Goal: Task Accomplishment & Management: Manage account settings

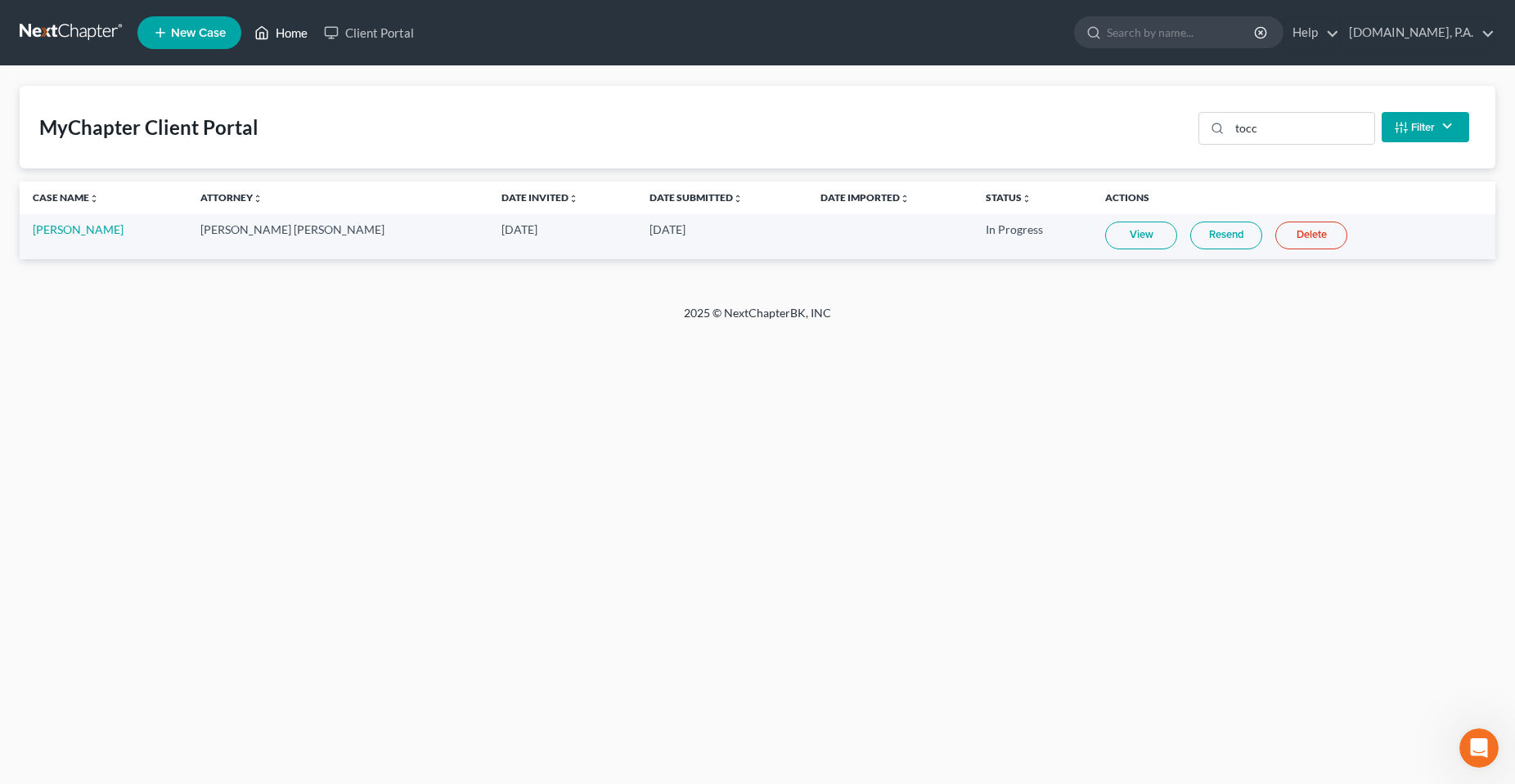
click at [288, 38] on link "Home" at bounding box center [281, 32] width 70 height 29
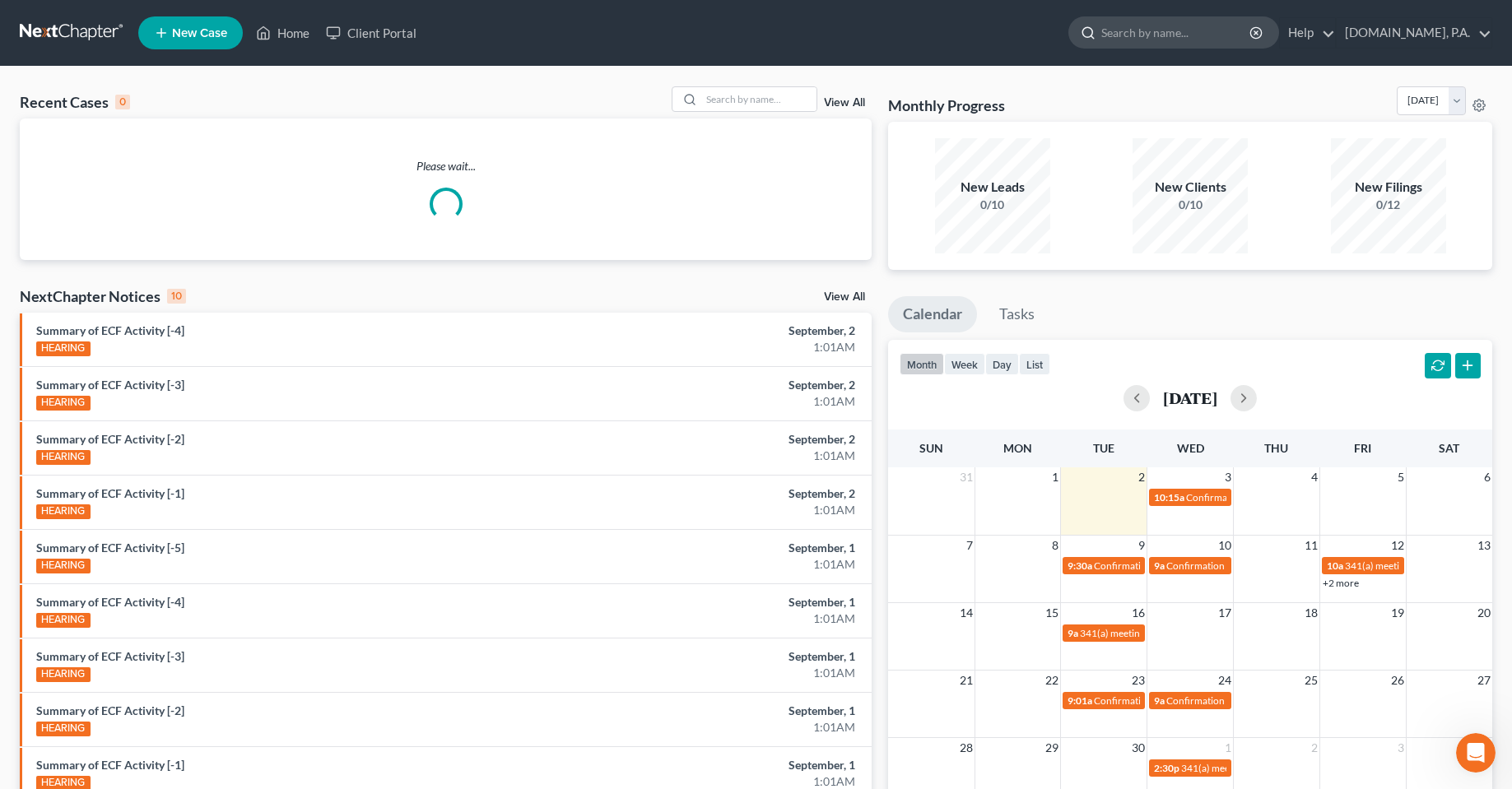
click at [1168, 33] on input "search" at bounding box center [1176, 32] width 150 height 30
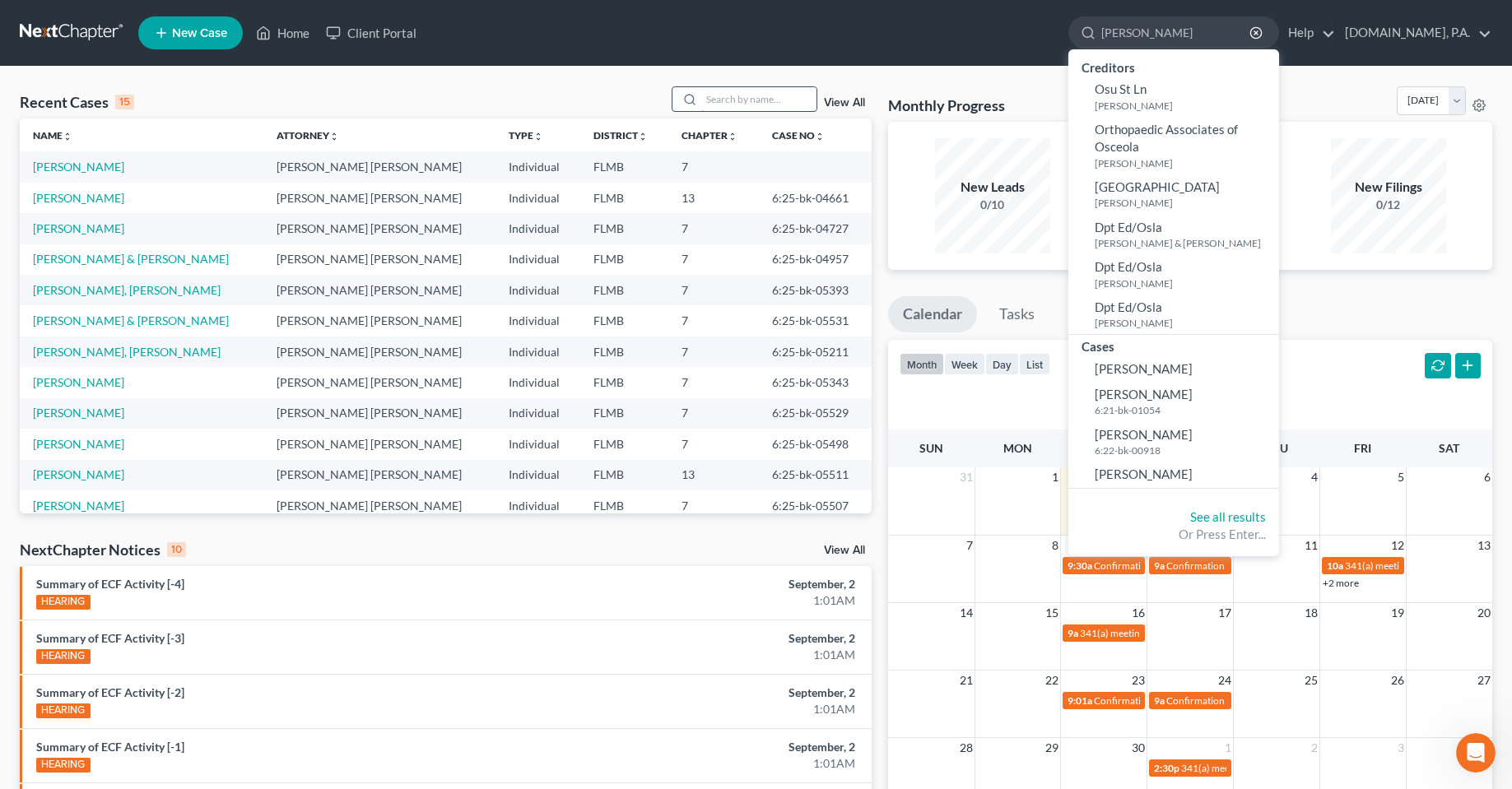
type input "OSEI"
click at [738, 107] on input "search" at bounding box center [758, 99] width 115 height 24
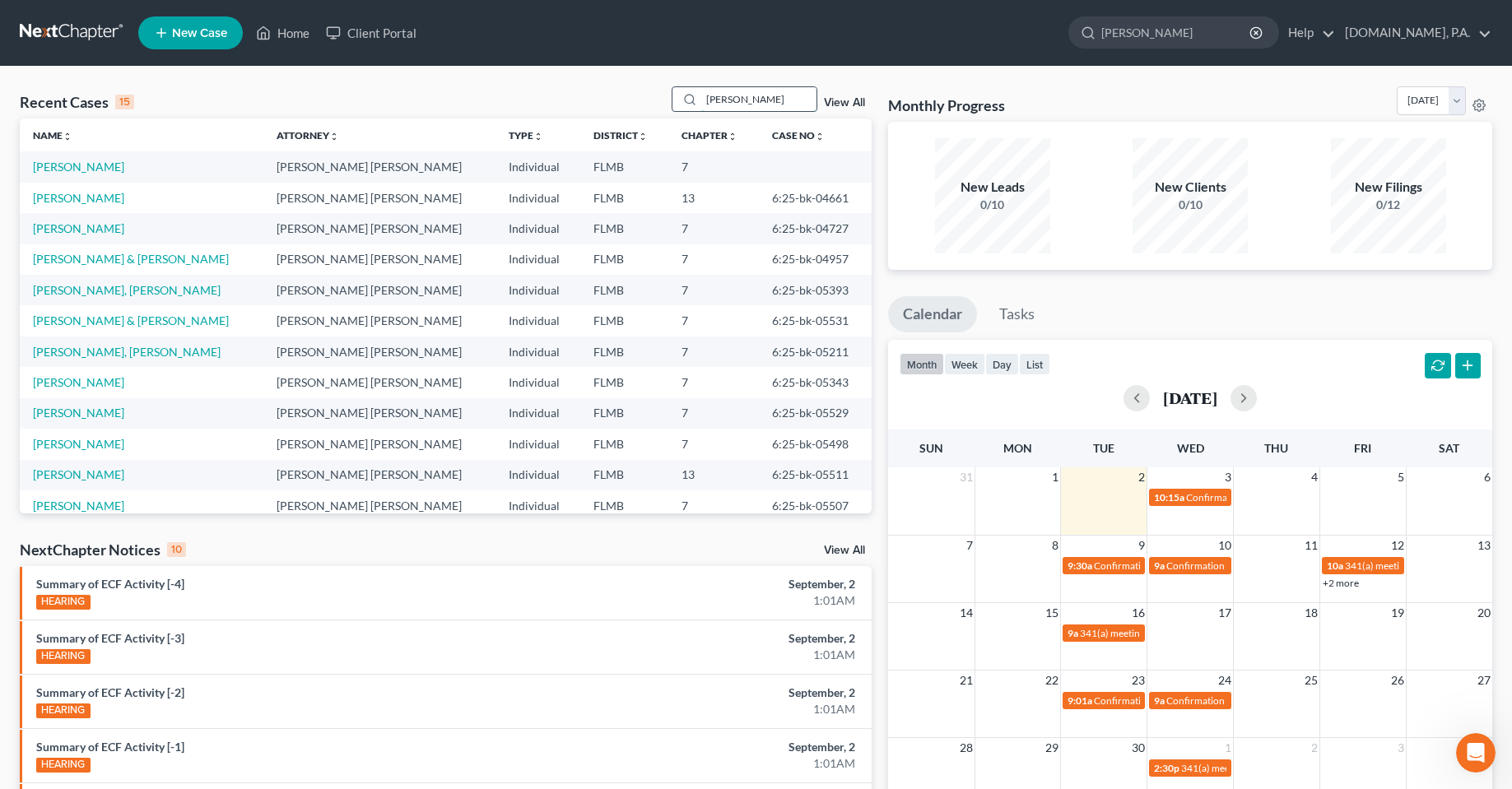
type input "OSEI"
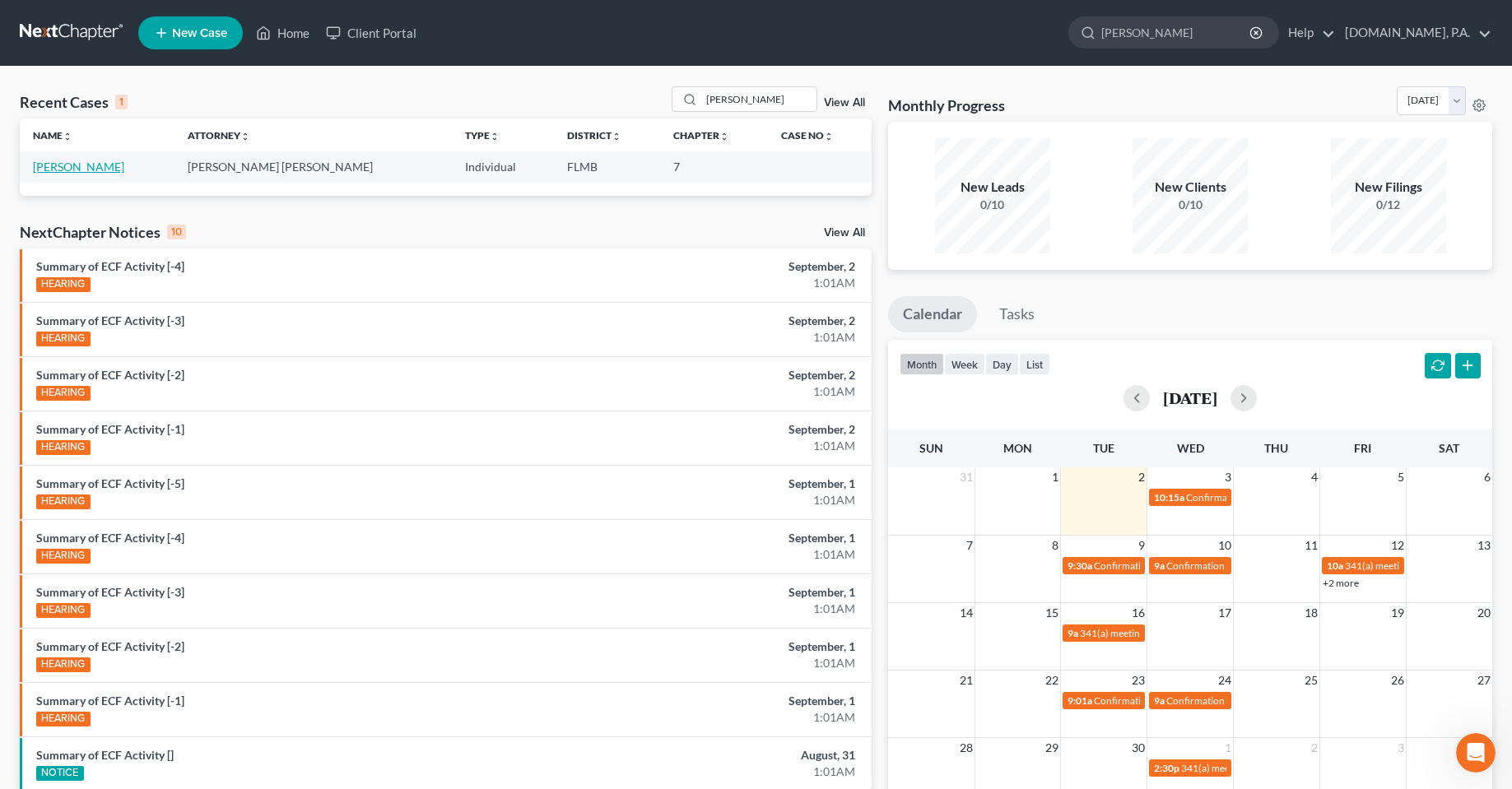
click at [66, 173] on link "Osei, Richard" at bounding box center [78, 167] width 92 height 14
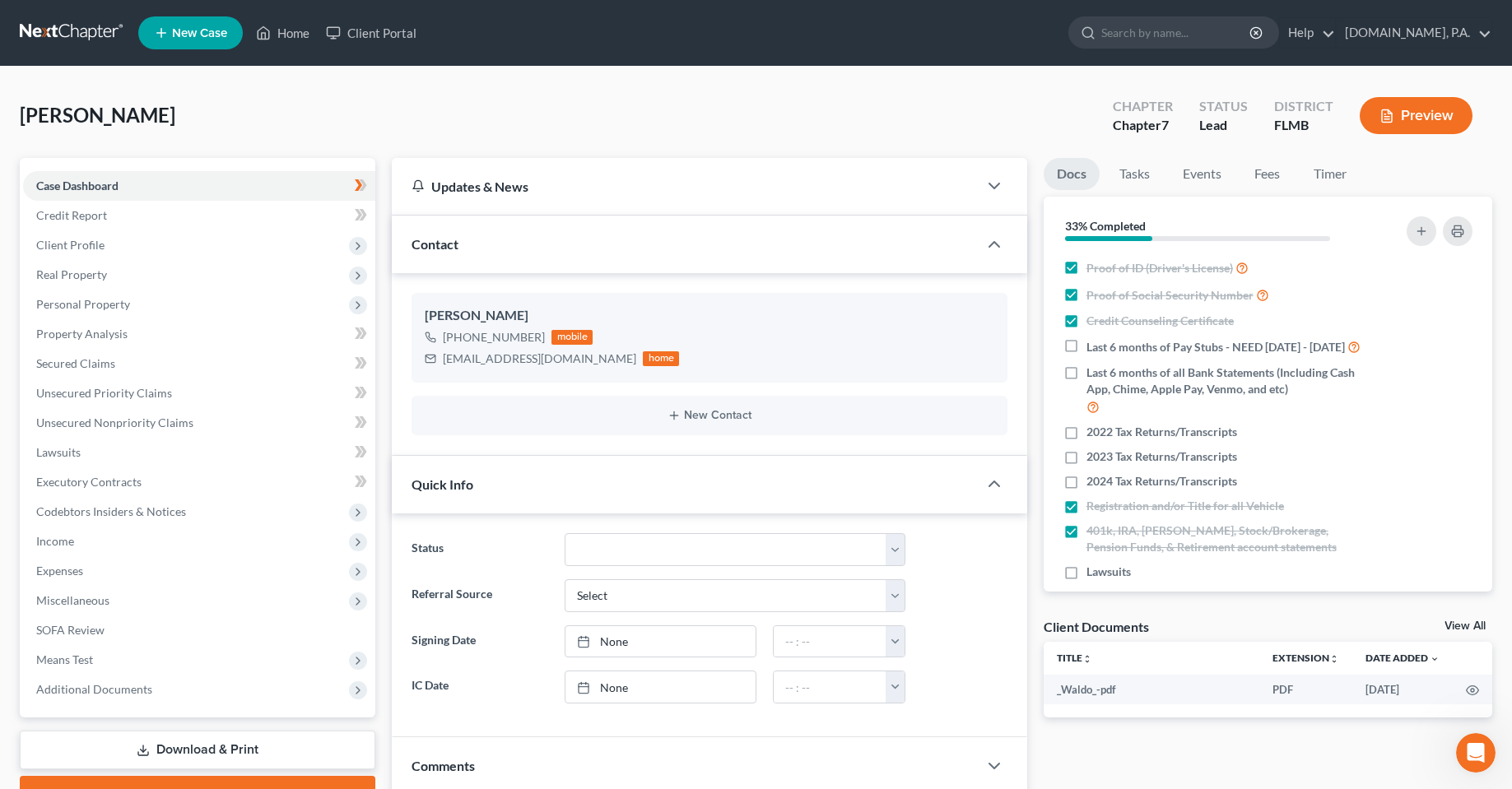
drag, startPoint x: 541, startPoint y: 305, endPoint x: 420, endPoint y: 256, distance: 130.5
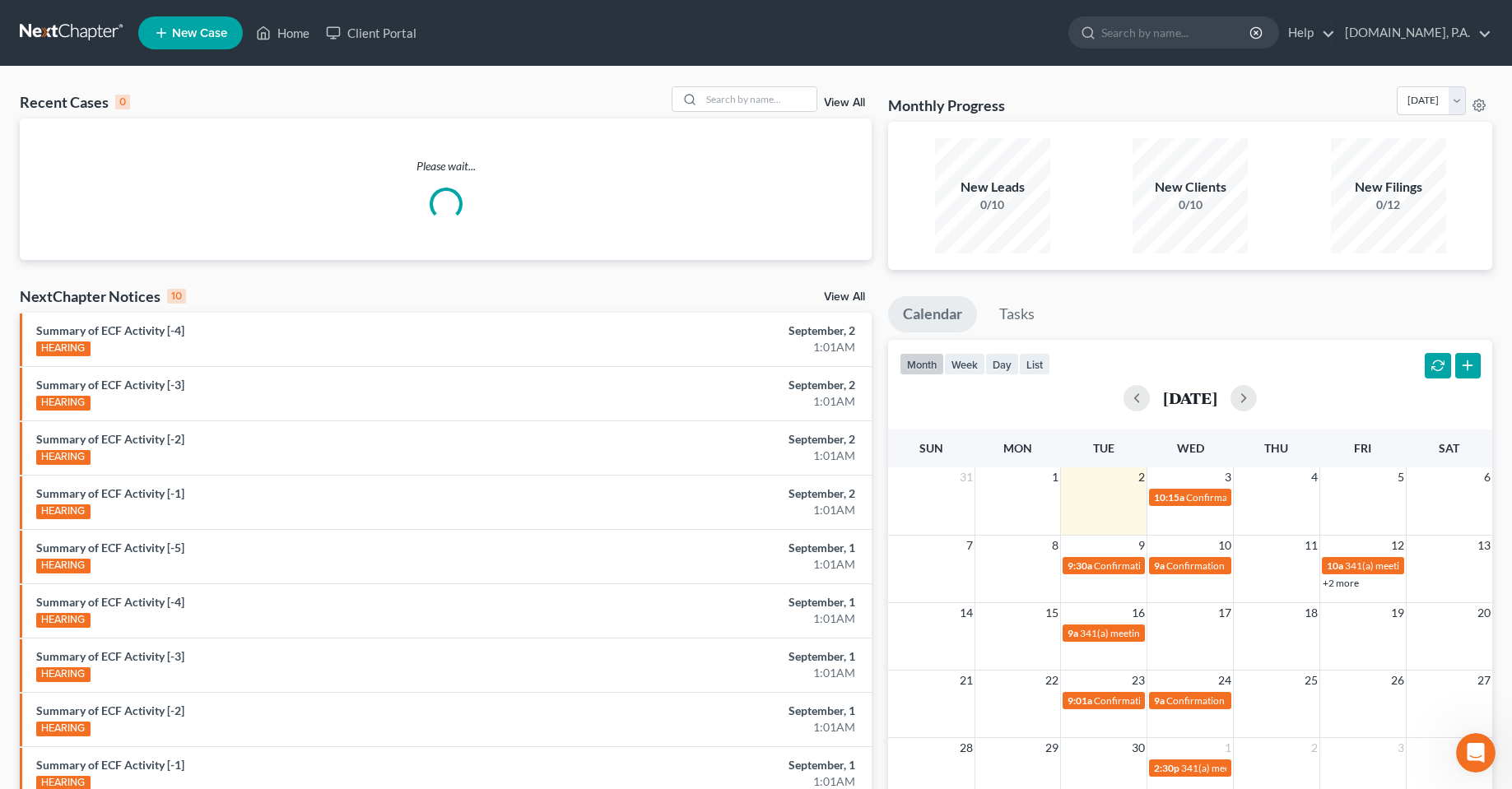
click at [858, 97] on link "View All" at bounding box center [844, 102] width 41 height 12
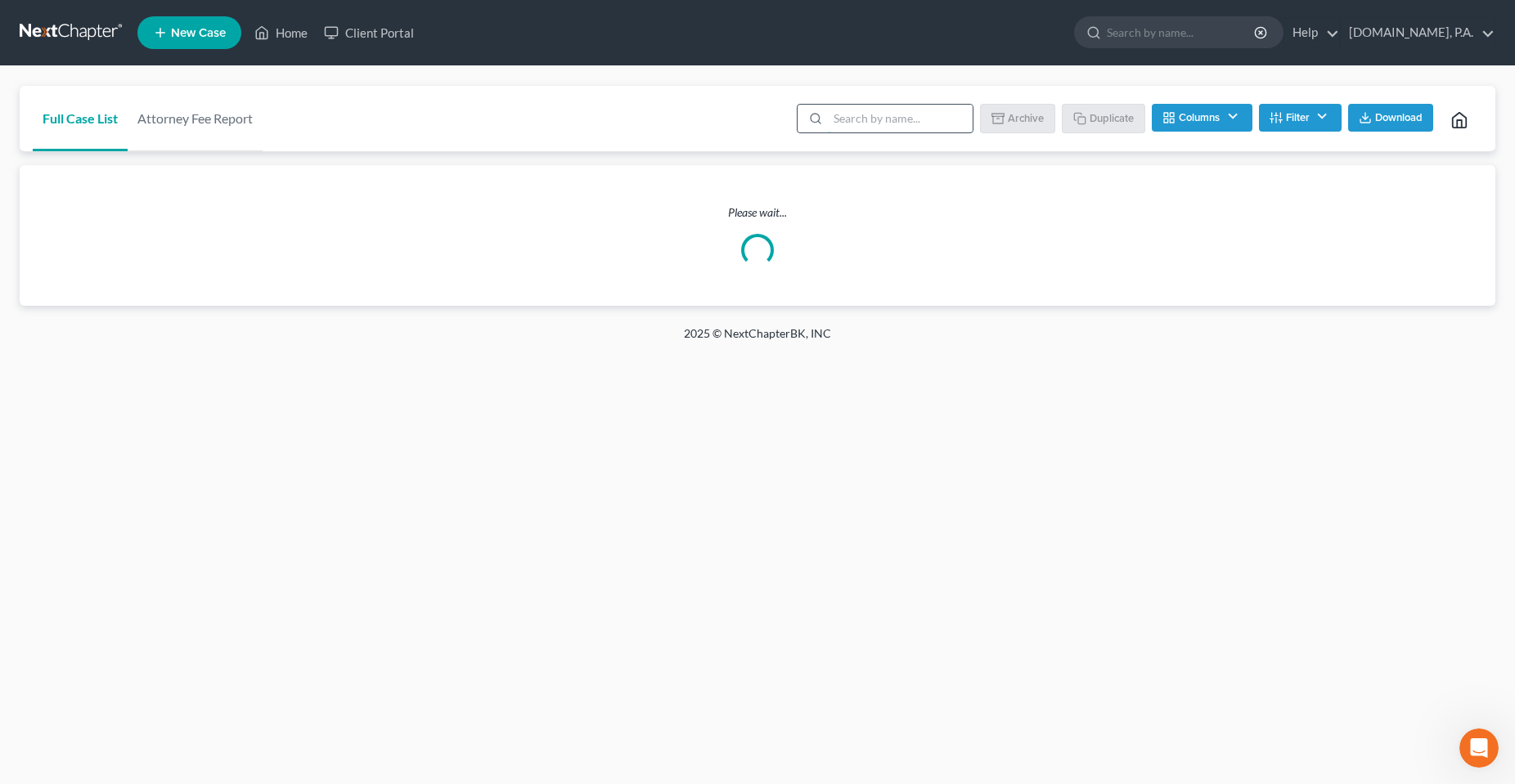
click at [853, 125] on input "search" at bounding box center [900, 118] width 145 height 27
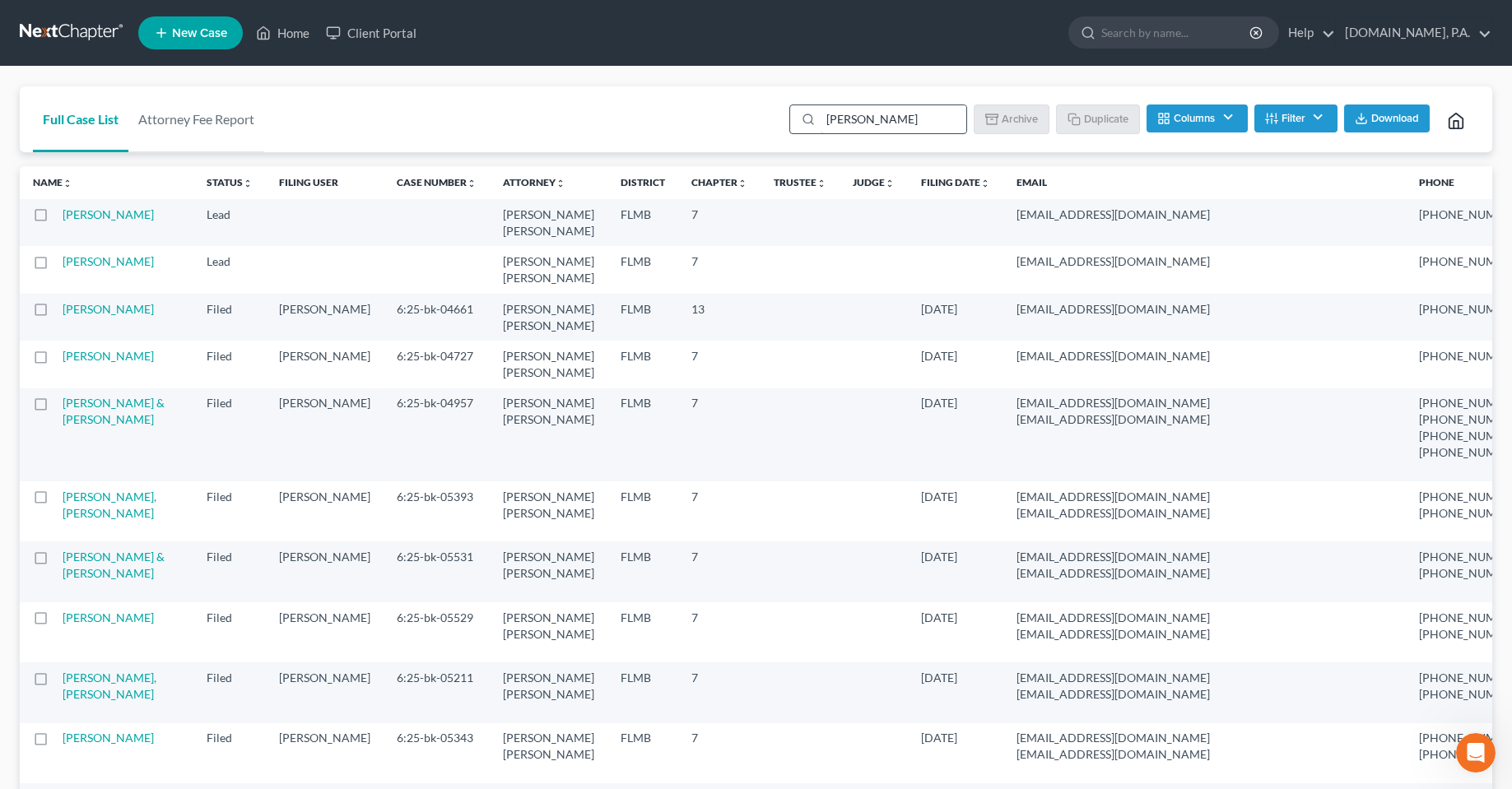
type input "OSEI"
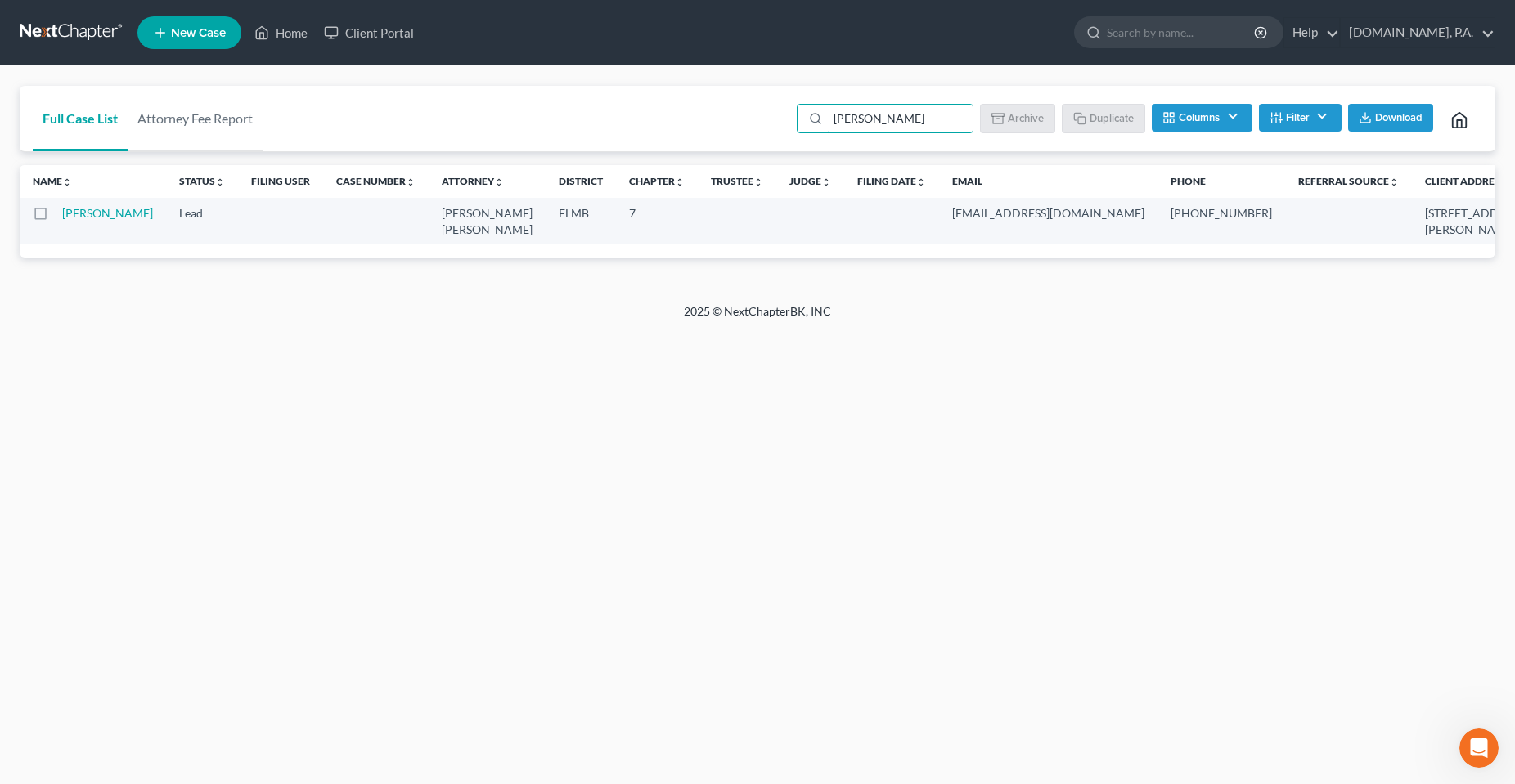
click at [56, 218] on label at bounding box center [56, 218] width 0 height 0
click at [62, 216] on input "checkbox" at bounding box center [67, 211] width 11 height 11
click at [56, 218] on label at bounding box center [56, 218] width 0 height 0
click at [62, 216] on input "checkbox" at bounding box center [67, 211] width 11 height 11
click at [56, 218] on label at bounding box center [56, 218] width 0 height 0
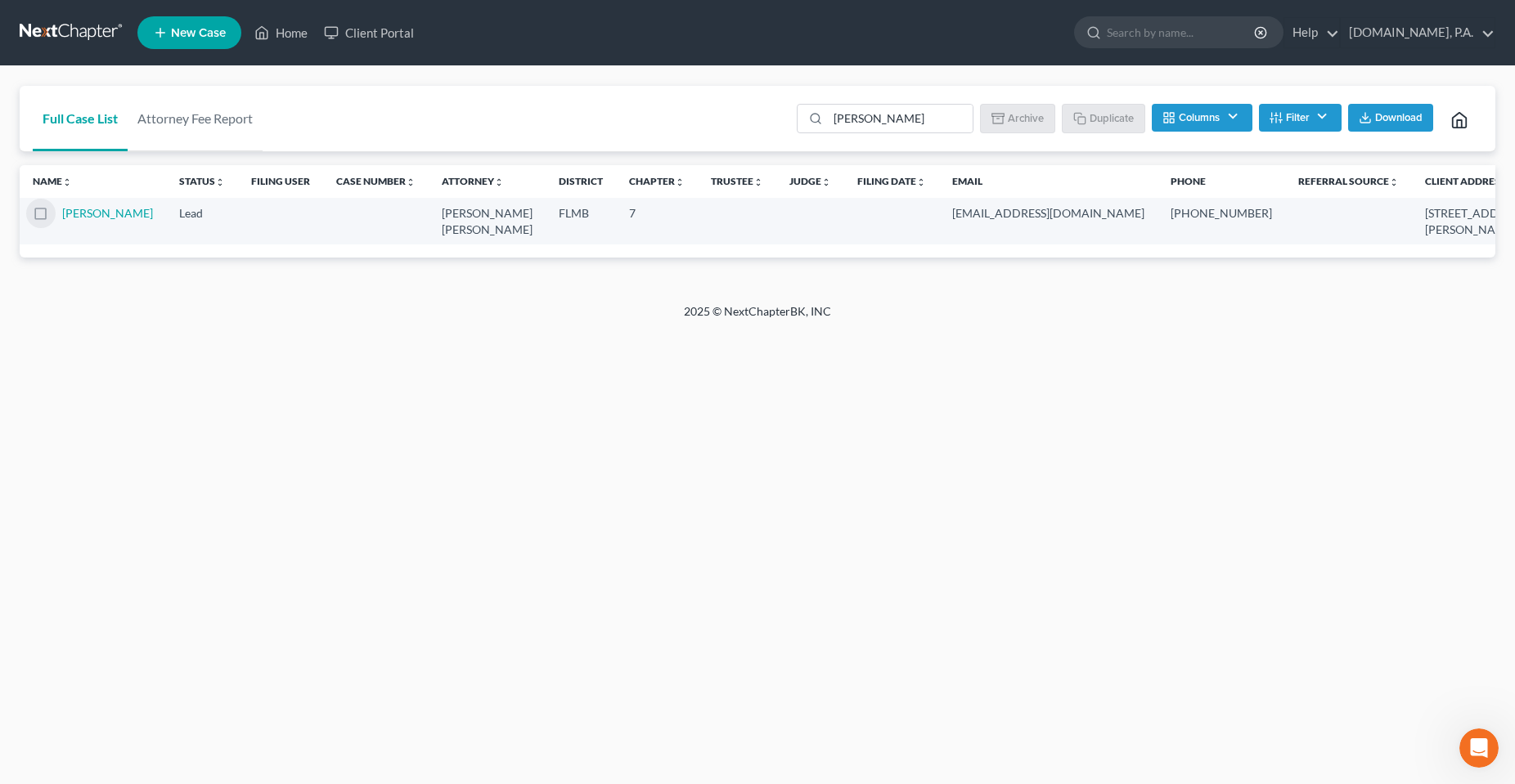
click at [62, 216] on input "checkbox" at bounding box center [67, 211] width 11 height 11
click at [1041, 124] on button "Archive" at bounding box center [1019, 117] width 73 height 27
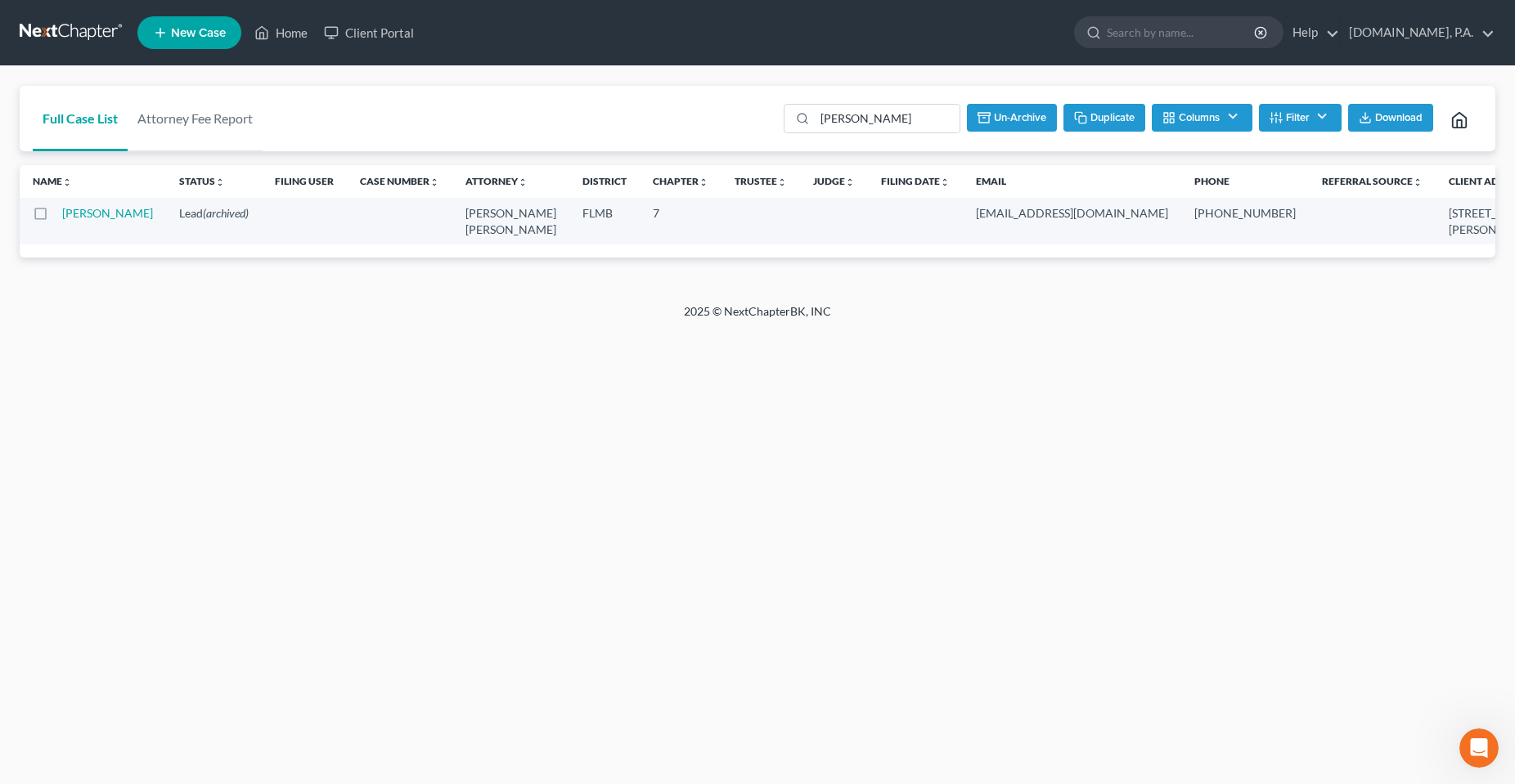
checkbox input "false"
click at [757, 449] on div "Home New Case Client Portal Fresh-Start.Law, P.A. chas@fresh-start.law My Accou…" at bounding box center [758, 392] width 1515 height 784
click at [301, 33] on link "Home" at bounding box center [281, 32] width 70 height 29
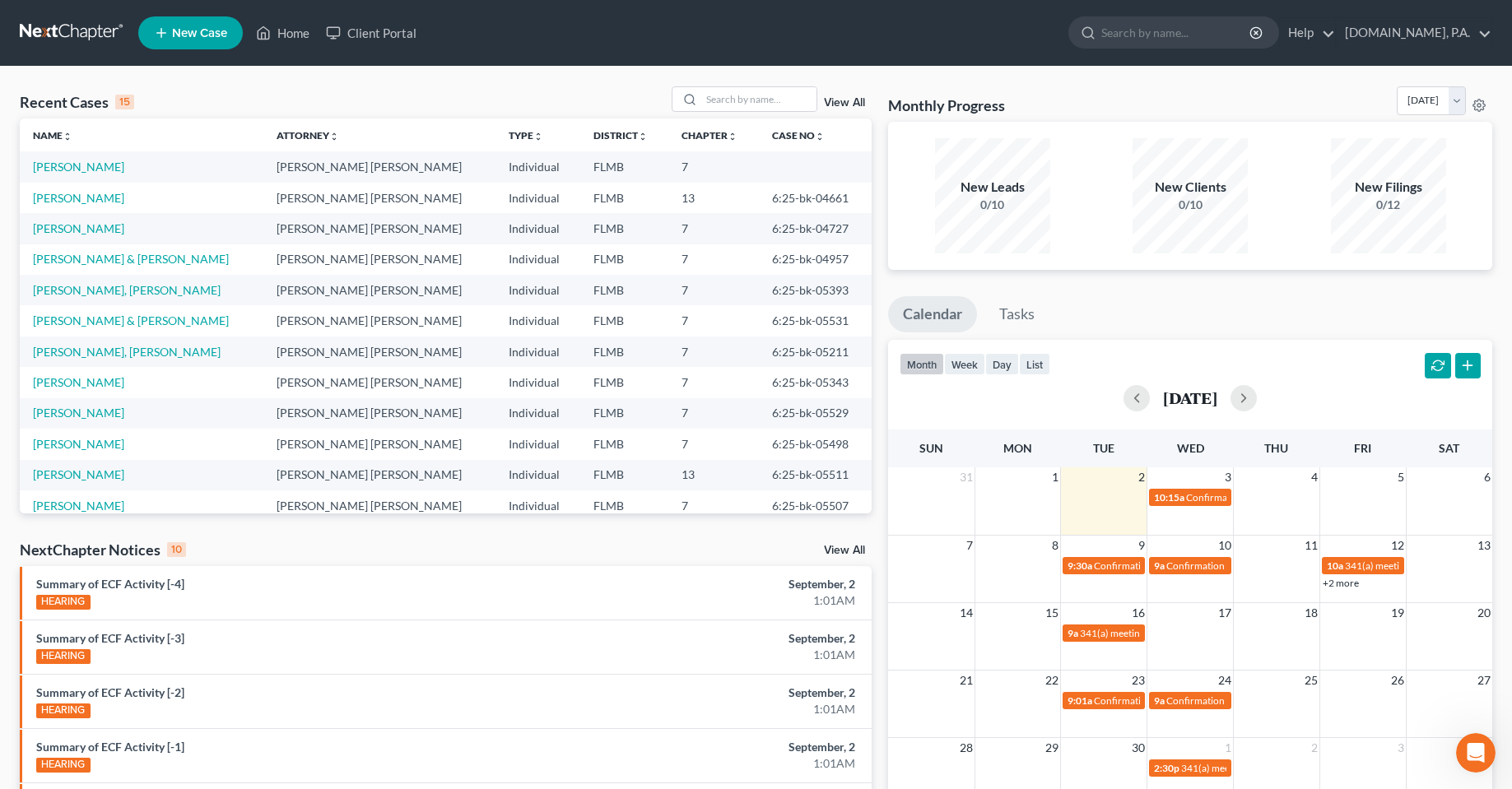
click at [528, 103] on div "Recent Cases 15 View All" at bounding box center [445, 102] width 852 height 32
click at [744, 110] on input "search" at bounding box center [758, 99] width 115 height 24
type input "weber"
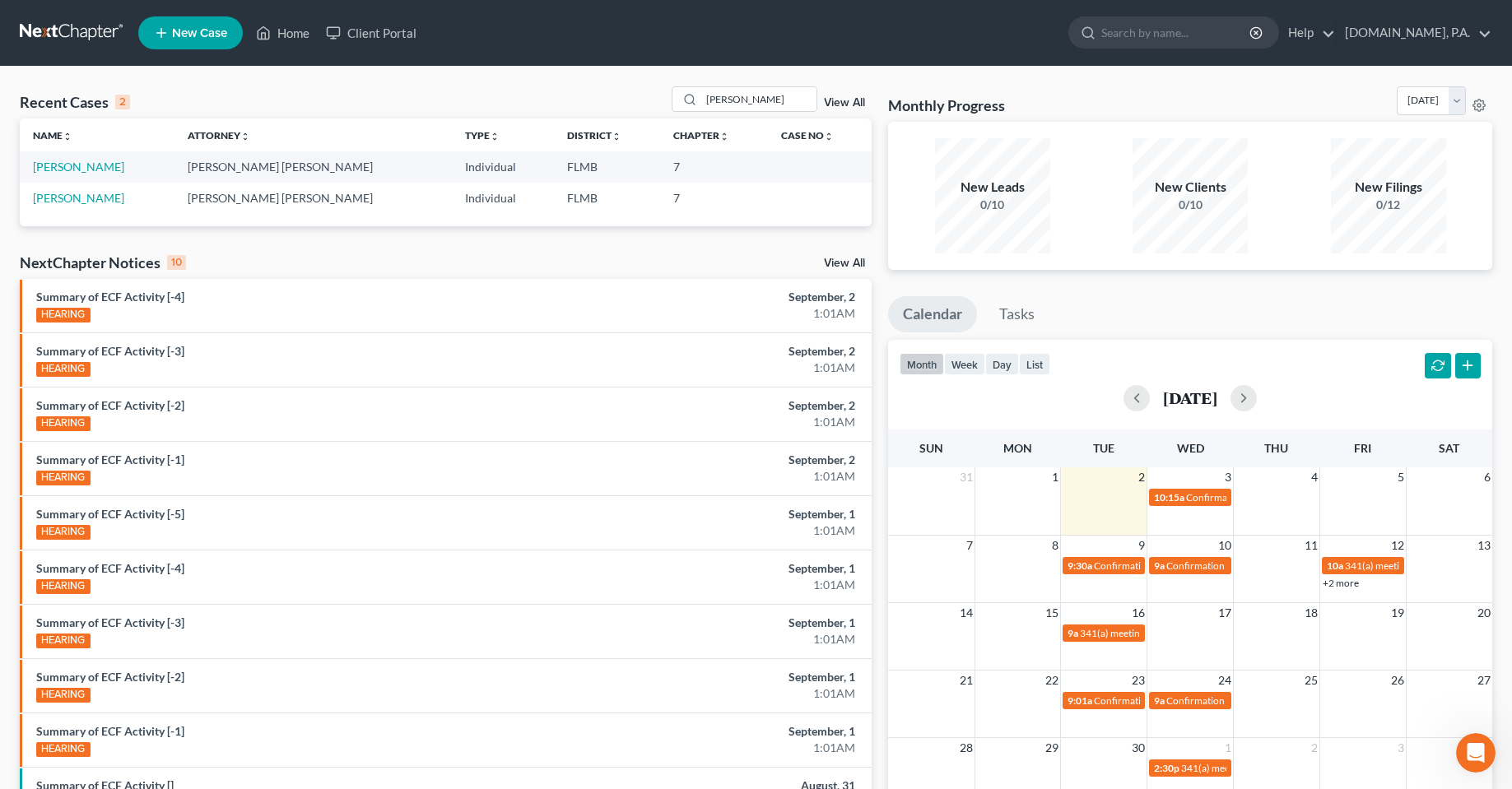
click at [72, 159] on td "Weber, Kevin" at bounding box center [97, 167] width 155 height 30
click at [840, 102] on link "View All" at bounding box center [844, 102] width 41 height 12
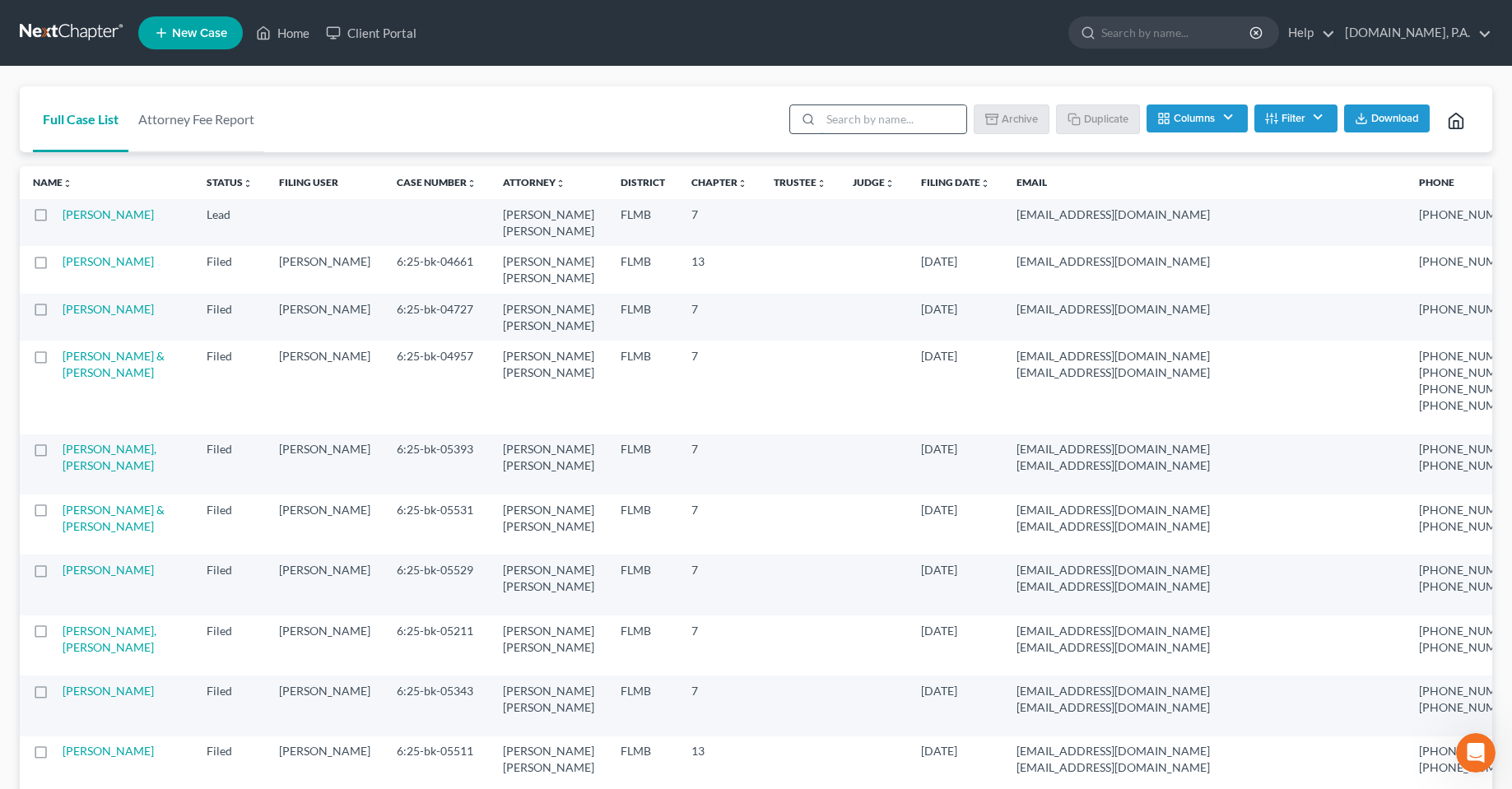
click at [852, 118] on input "search" at bounding box center [894, 118] width 146 height 28
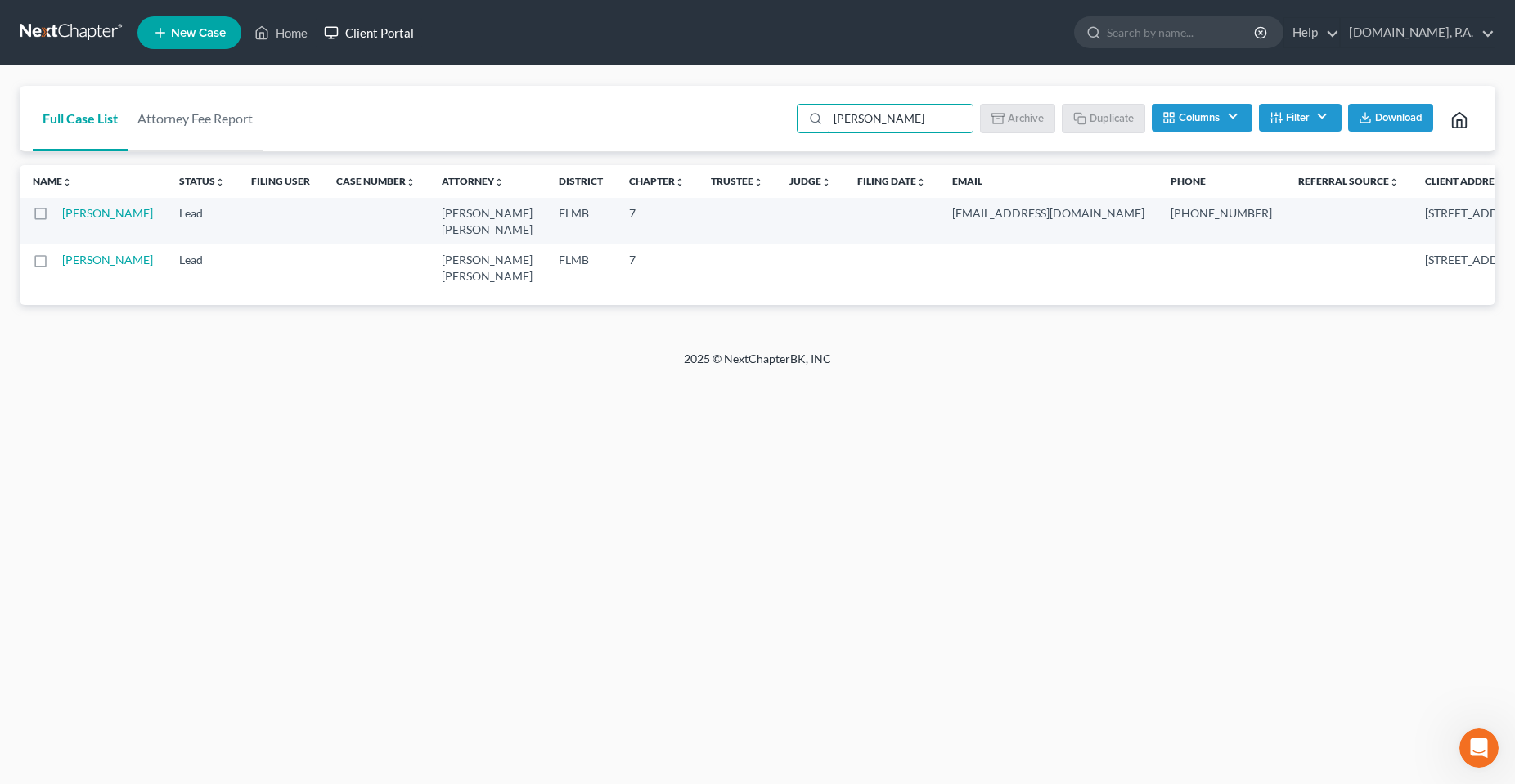
type input "weber"
click at [372, 47] on ul "New Case Home Client Portal - No Result - See all results Or Press Enter... Hel…" at bounding box center [816, 33] width 1357 height 42
click at [378, 34] on link "Client Portal" at bounding box center [369, 32] width 106 height 29
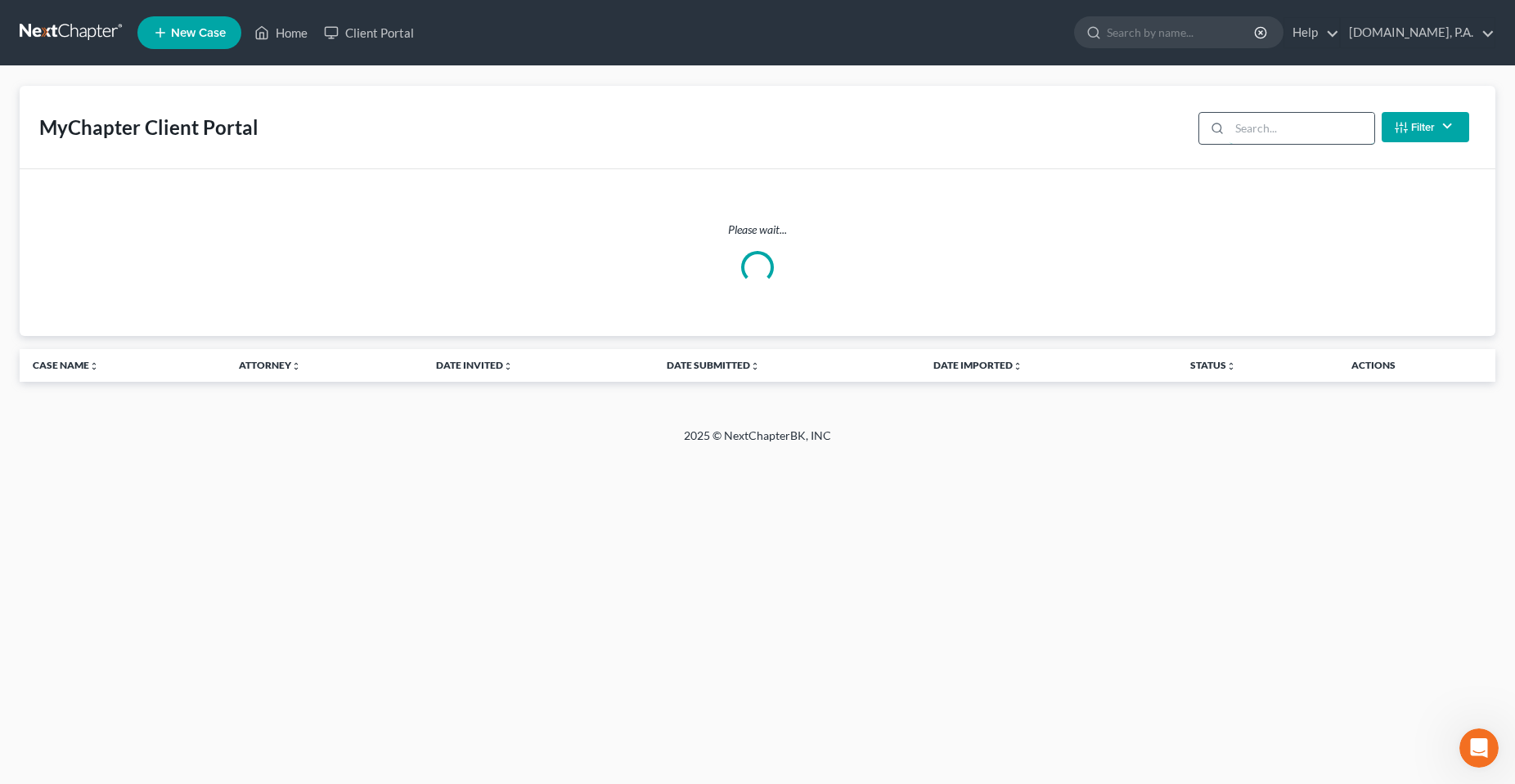
click at [1270, 123] on input "search" at bounding box center [1302, 128] width 145 height 31
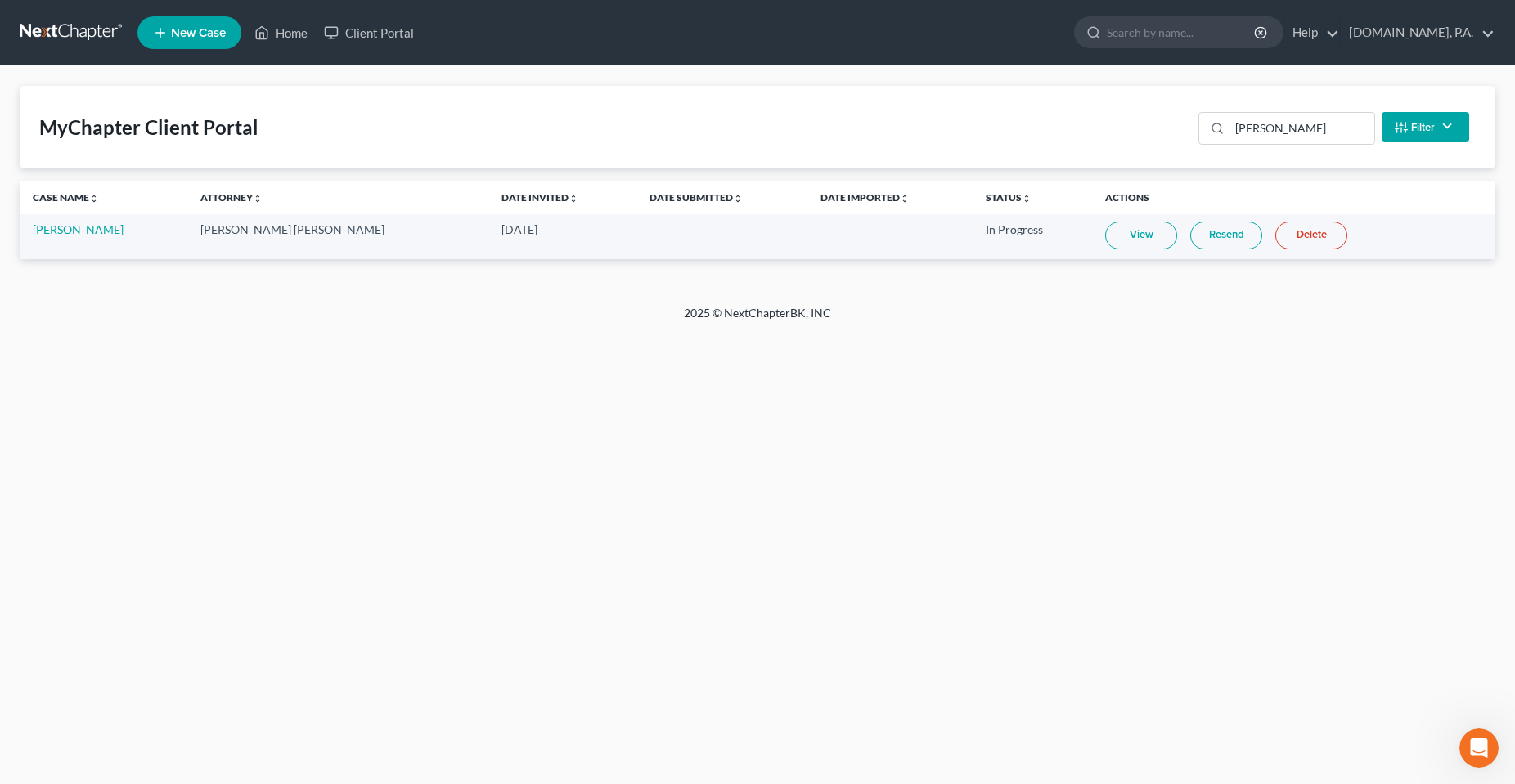
click at [1105, 240] on link "View" at bounding box center [1141, 234] width 72 height 27
click at [1190, 232] on link "Resend" at bounding box center [1226, 234] width 72 height 27
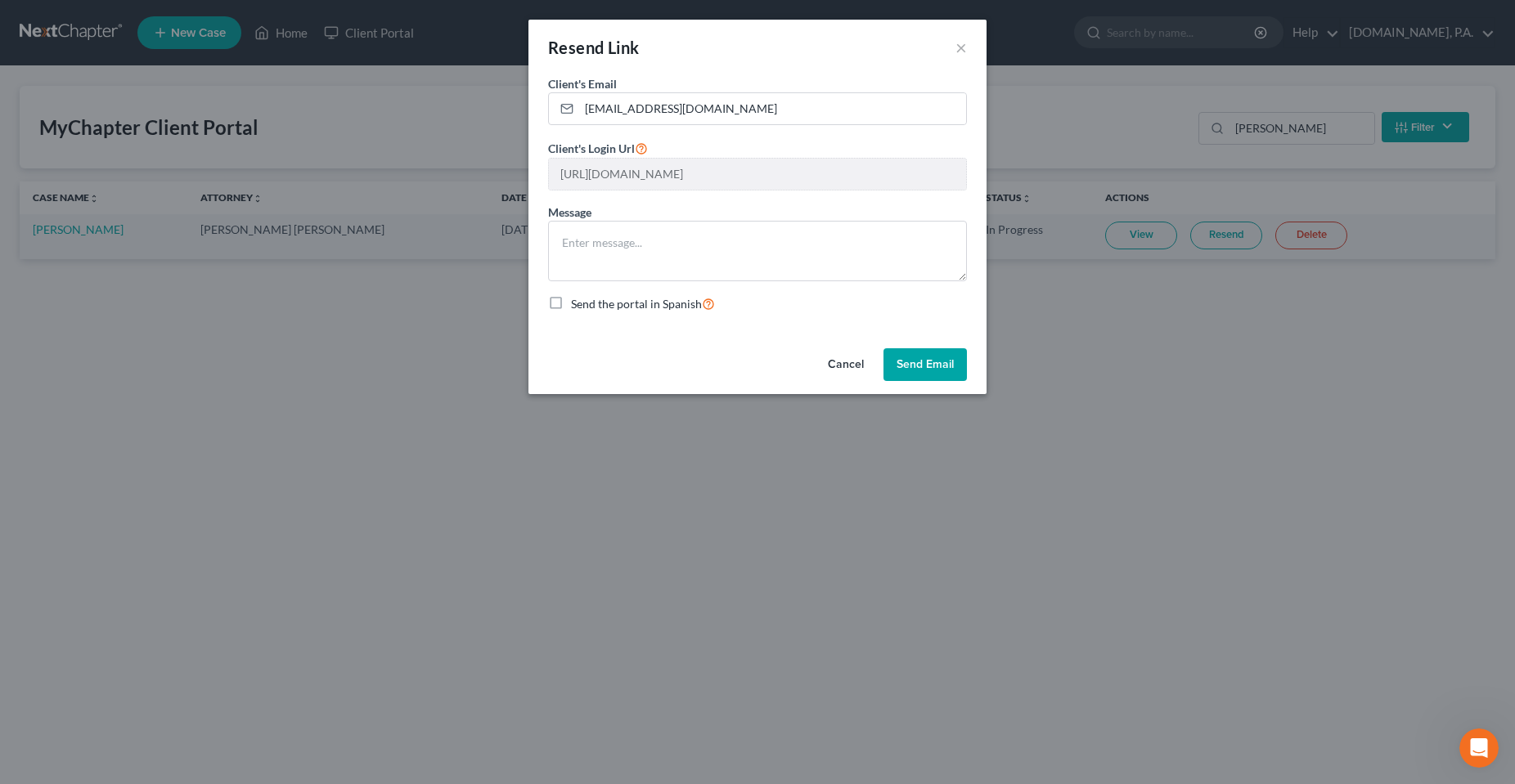
click at [697, 696] on div "Resend Link × Client's Email * kvn_wbr@yahoo.com Client's Login Url https://app…" at bounding box center [758, 392] width 1515 height 784
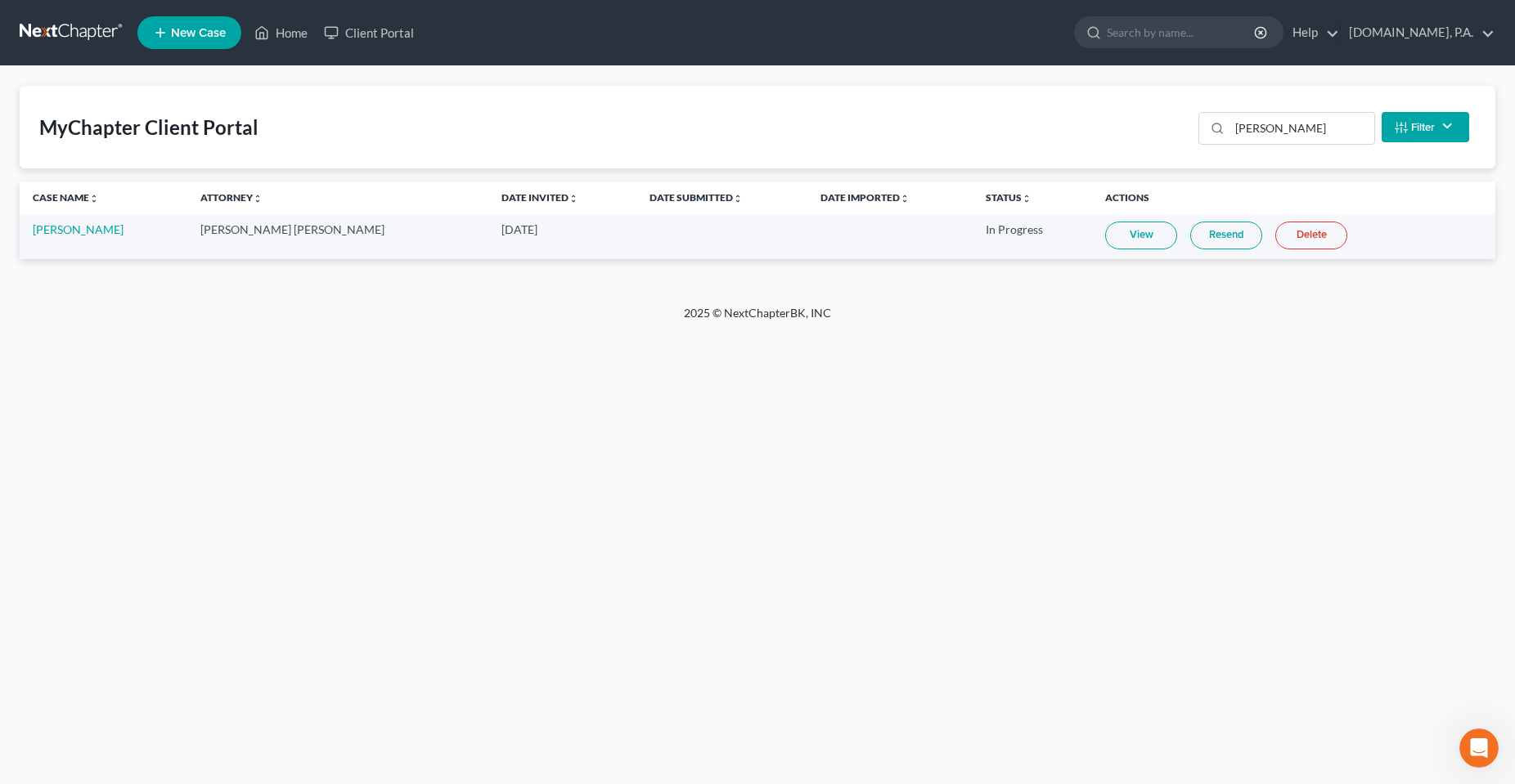
click at [487, 675] on div "Home New Case Client Portal Fresh-Start.Law, P.A. chas@fresh-start.law My Accou…" at bounding box center [758, 392] width 1515 height 784
drag, startPoint x: 396, startPoint y: 489, endPoint x: 733, endPoint y: 329, distance: 373.1
click at [529, 437] on div "Home New Case Client Portal Fresh-Start.Law, P.A. chas@fresh-start.law My Accou…" at bounding box center [758, 392] width 1515 height 784
drag, startPoint x: 1194, startPoint y: 127, endPoint x: 1222, endPoint y: 120, distance: 28.9
click at [1200, 125] on div "weber Filter Status Filter... Invited In Progress Ready To Review Reviewed Impo…" at bounding box center [1334, 127] width 284 height 43
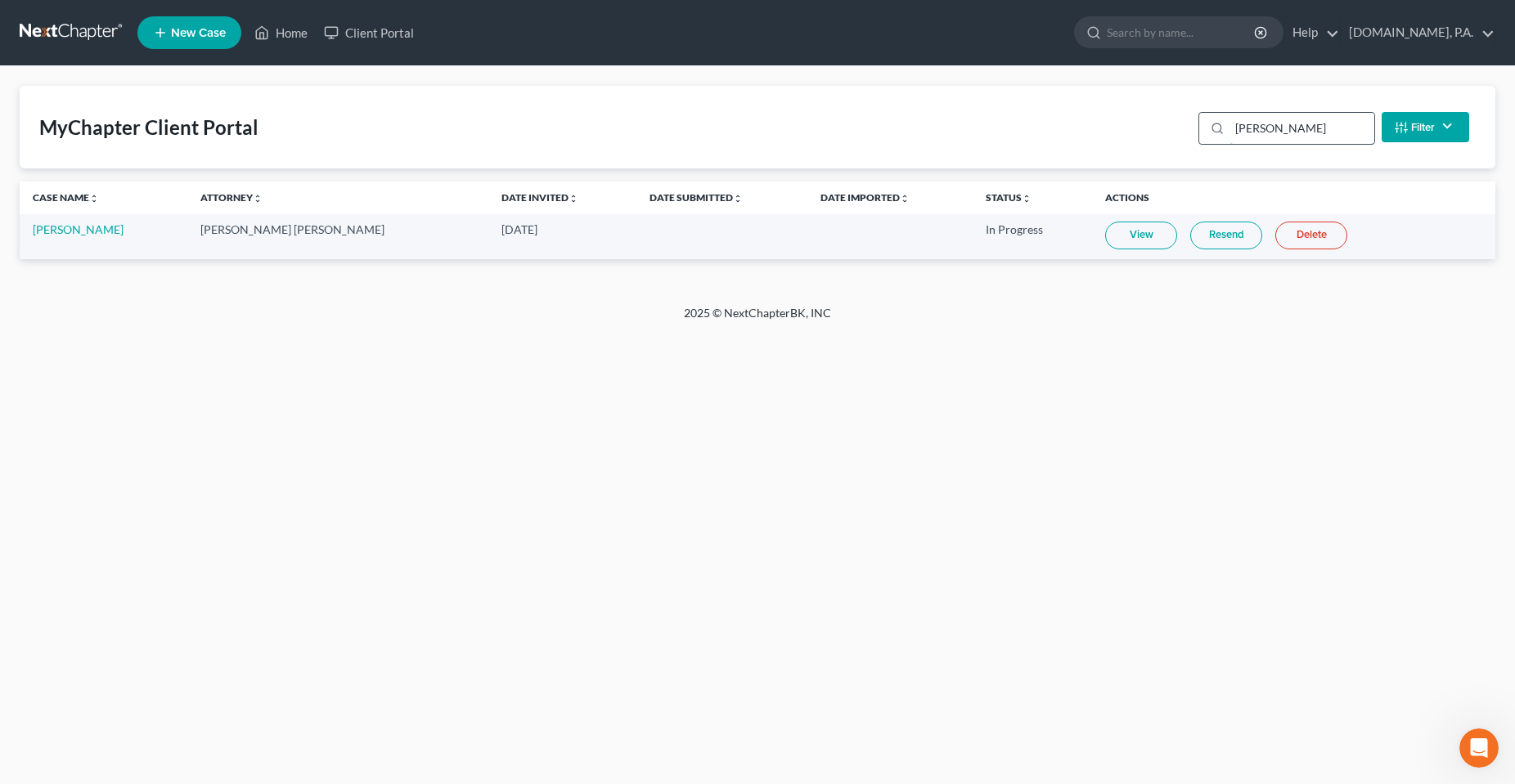
click at [1243, 122] on input "weber" at bounding box center [1302, 128] width 145 height 31
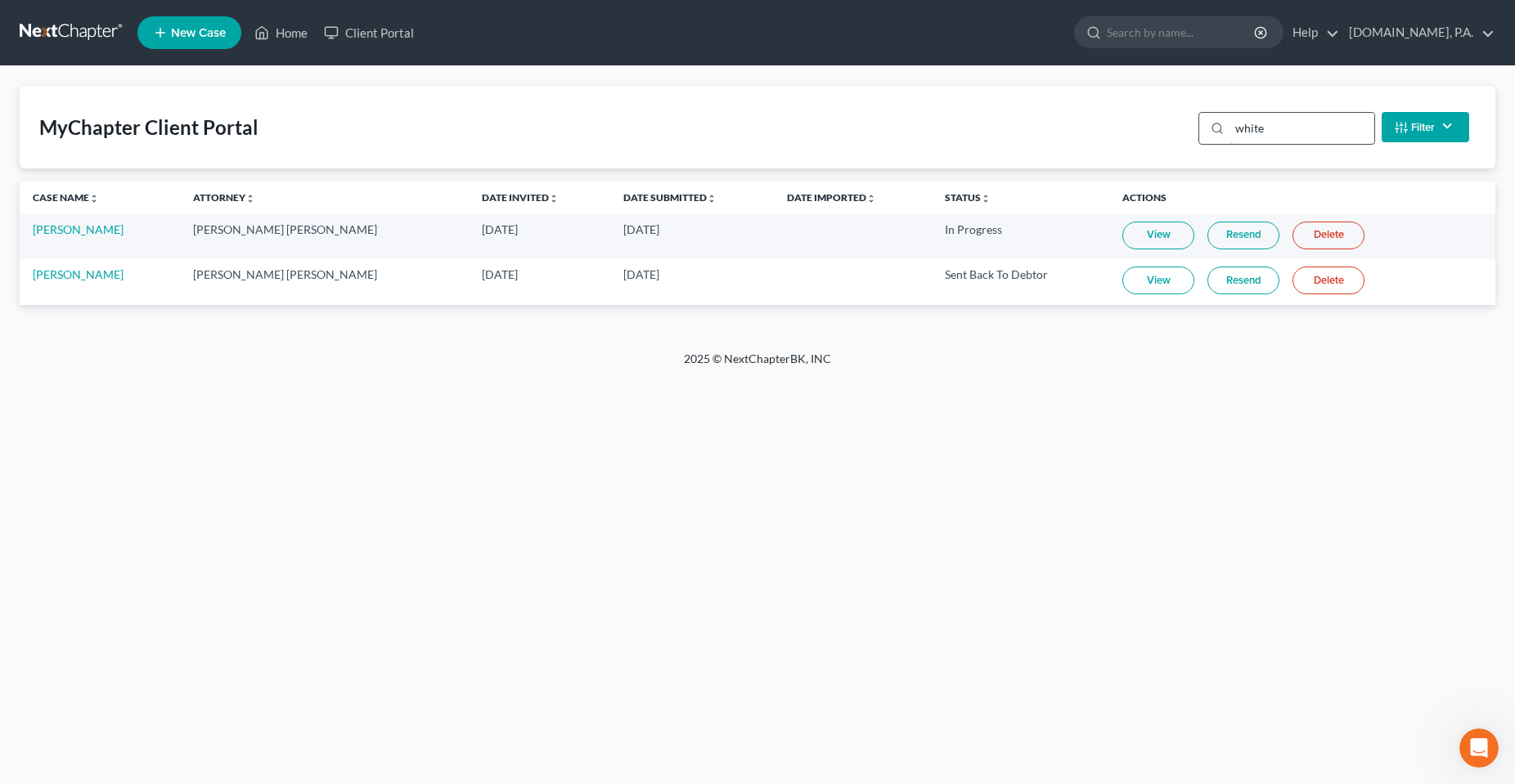
type input "white"
click at [1286, 131] on input "white" at bounding box center [1302, 128] width 145 height 31
click at [925, 430] on div "Home New Case Client Portal Fresh-Start.Law, P.A. chas@fresh-start.law My Accou…" at bounding box center [758, 392] width 1515 height 784
click at [244, 566] on div "Home New Case Client Portal Fresh-Start.Law, P.A. chas@fresh-start.law My Accou…" at bounding box center [758, 392] width 1515 height 784
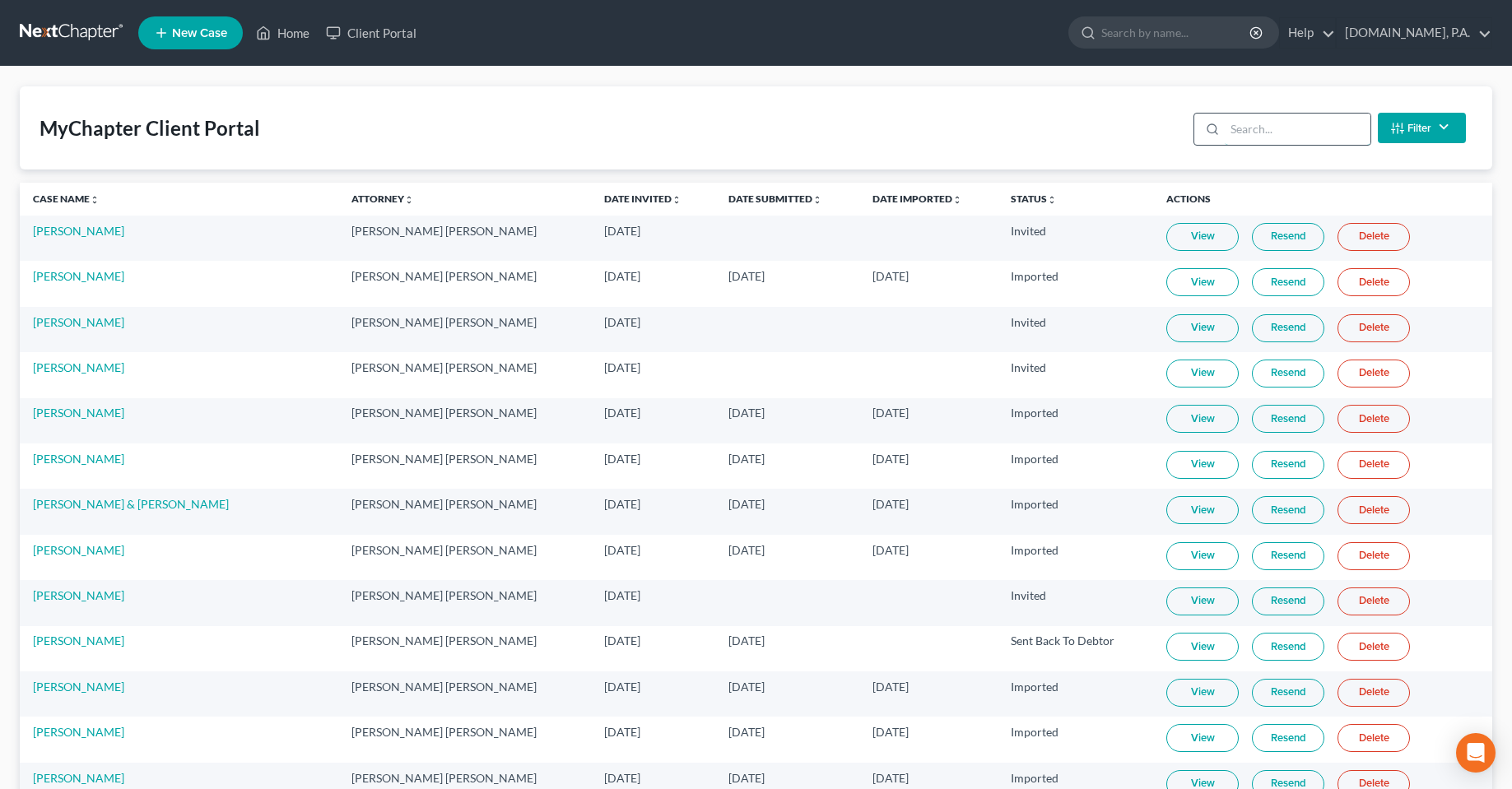
click at [1316, 130] on input "search" at bounding box center [1297, 129] width 146 height 31
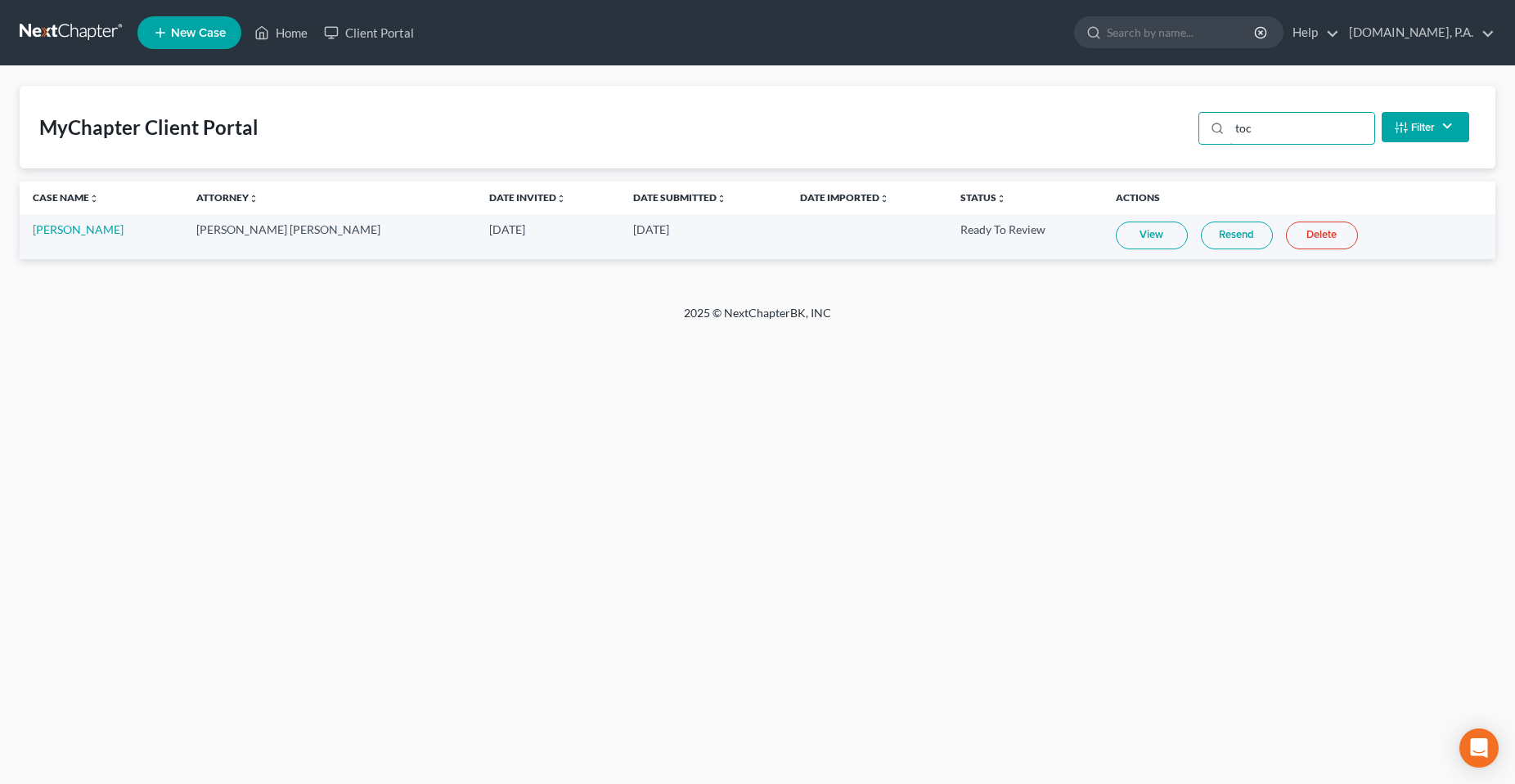
type input "toc"
click at [1119, 241] on link "View" at bounding box center [1151, 234] width 72 height 27
drag, startPoint x: 473, startPoint y: 569, endPoint x: 462, endPoint y: 560, distance: 14.2
click at [473, 571] on div "Home New Case Client Portal [DOMAIN_NAME], P.A. [PERSON_NAME][EMAIL_ADDRESS][DO…" at bounding box center [758, 392] width 1515 height 784
click at [283, 34] on link "Home" at bounding box center [281, 32] width 70 height 29
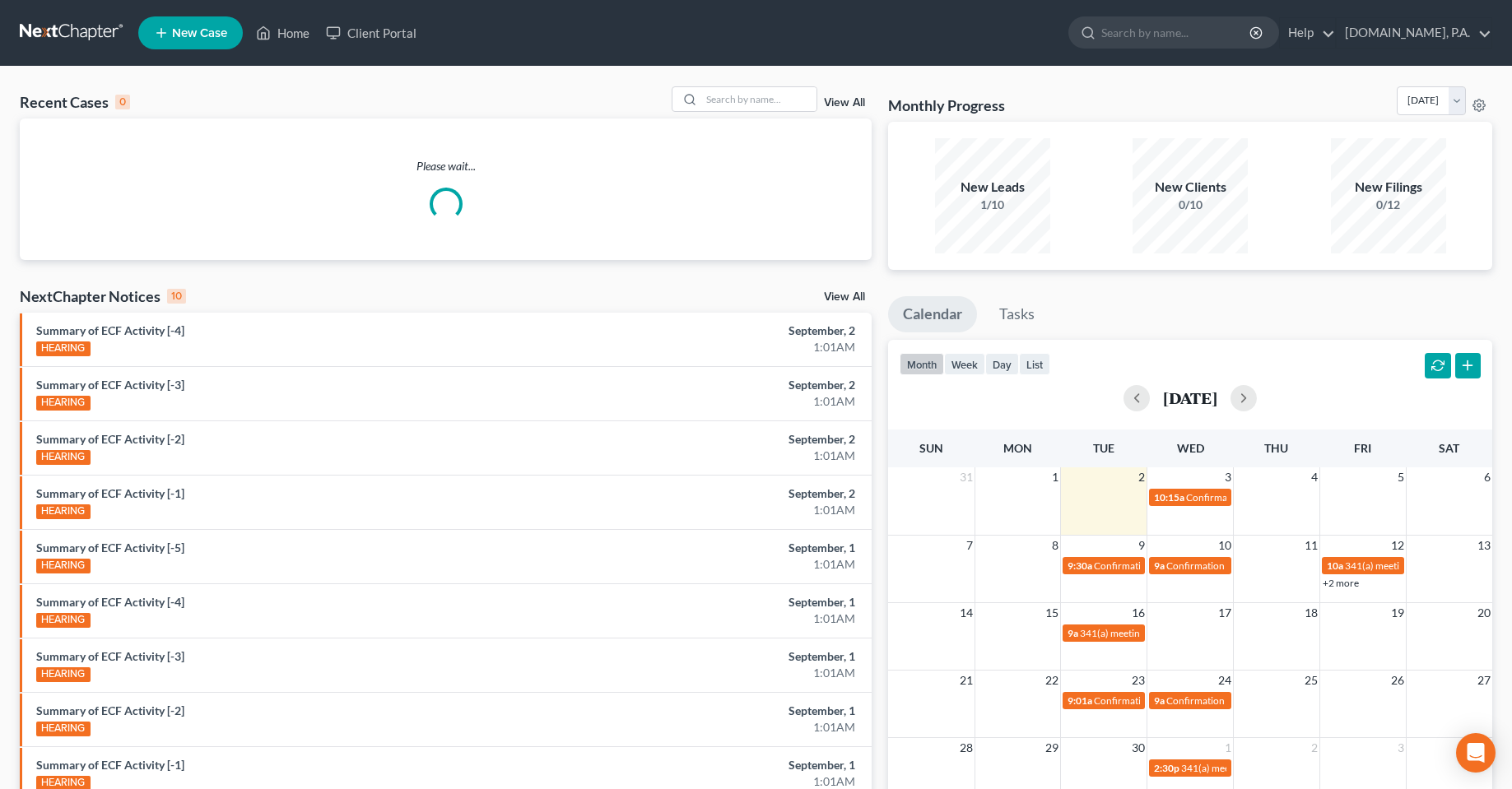
click at [313, 91] on div "Recent Cases 0 View All" at bounding box center [445, 102] width 852 height 32
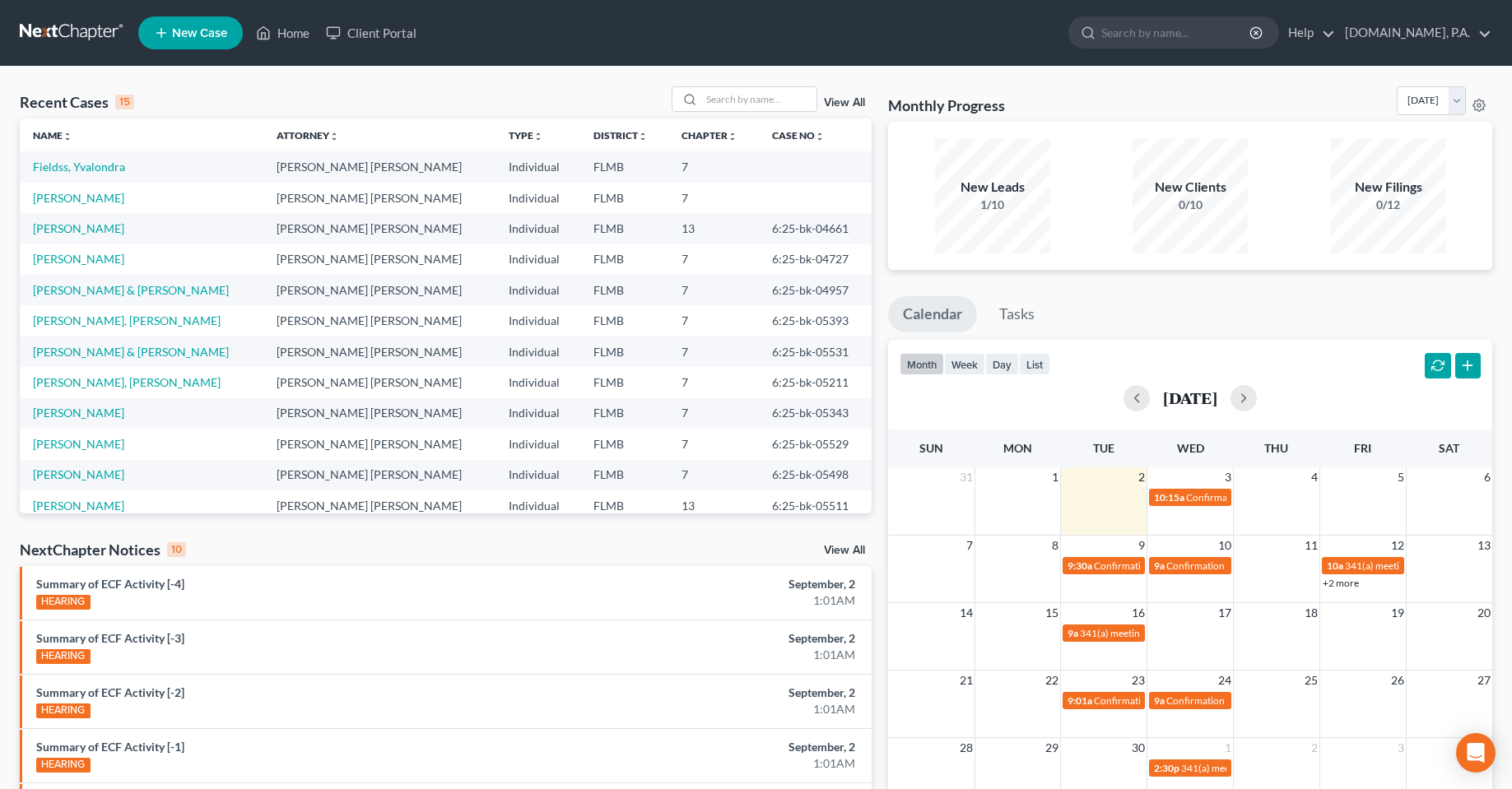
click at [621, 125] on th "District unfold_more expand_more expand_less" at bounding box center [624, 134] width 88 height 33
click at [348, 98] on div "Recent Cases 15 View All" at bounding box center [445, 102] width 852 height 32
click at [765, 54] on nav "Home New Case Client Portal [DOMAIN_NAME], P.A. [PERSON_NAME][EMAIL_ADDRESS][DO…" at bounding box center [756, 33] width 1512 height 66
click at [744, 35] on ul "New Case Home Client Portal - No Result - See all results Or Press Enter... Hel…" at bounding box center [815, 33] width 1353 height 43
drag, startPoint x: 375, startPoint y: 69, endPoint x: 412, endPoint y: 88, distance: 41.6
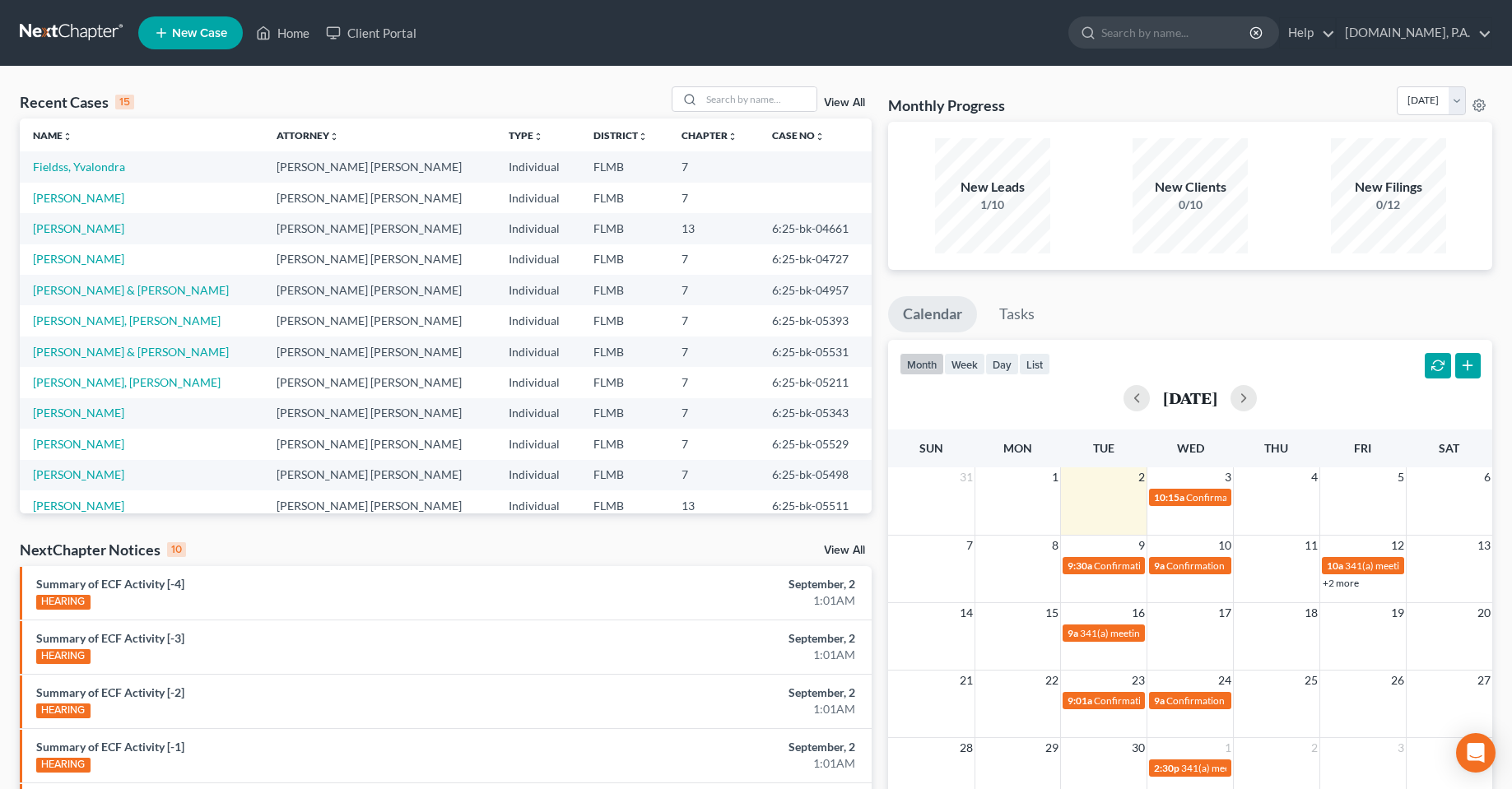
click at [375, 69] on div "Recent Cases 15 View All Name unfold_more expand_more expand_less Attorney unfo…" at bounding box center [756, 611] width 1512 height 1088
click at [587, 102] on div "Recent Cases 15 View All" at bounding box center [445, 102] width 852 height 32
click at [684, 476] on tbody "[PERSON_NAME], [PERSON_NAME] [PERSON_NAME] FLMB 7 [PERSON_NAME] [PERSON_NAME] […" at bounding box center [445, 382] width 852 height 462
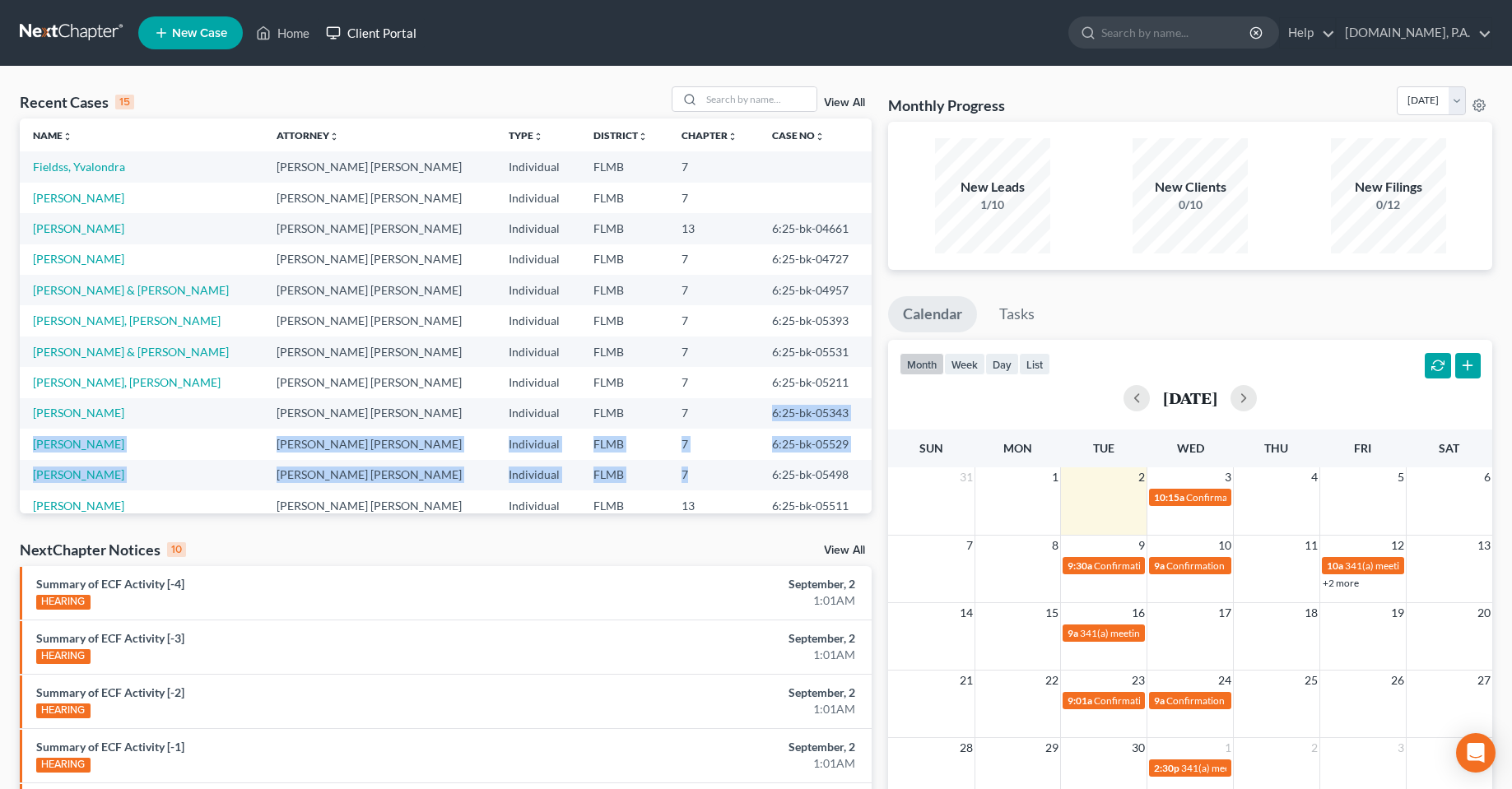
click at [400, 45] on link "Client Portal" at bounding box center [371, 32] width 107 height 29
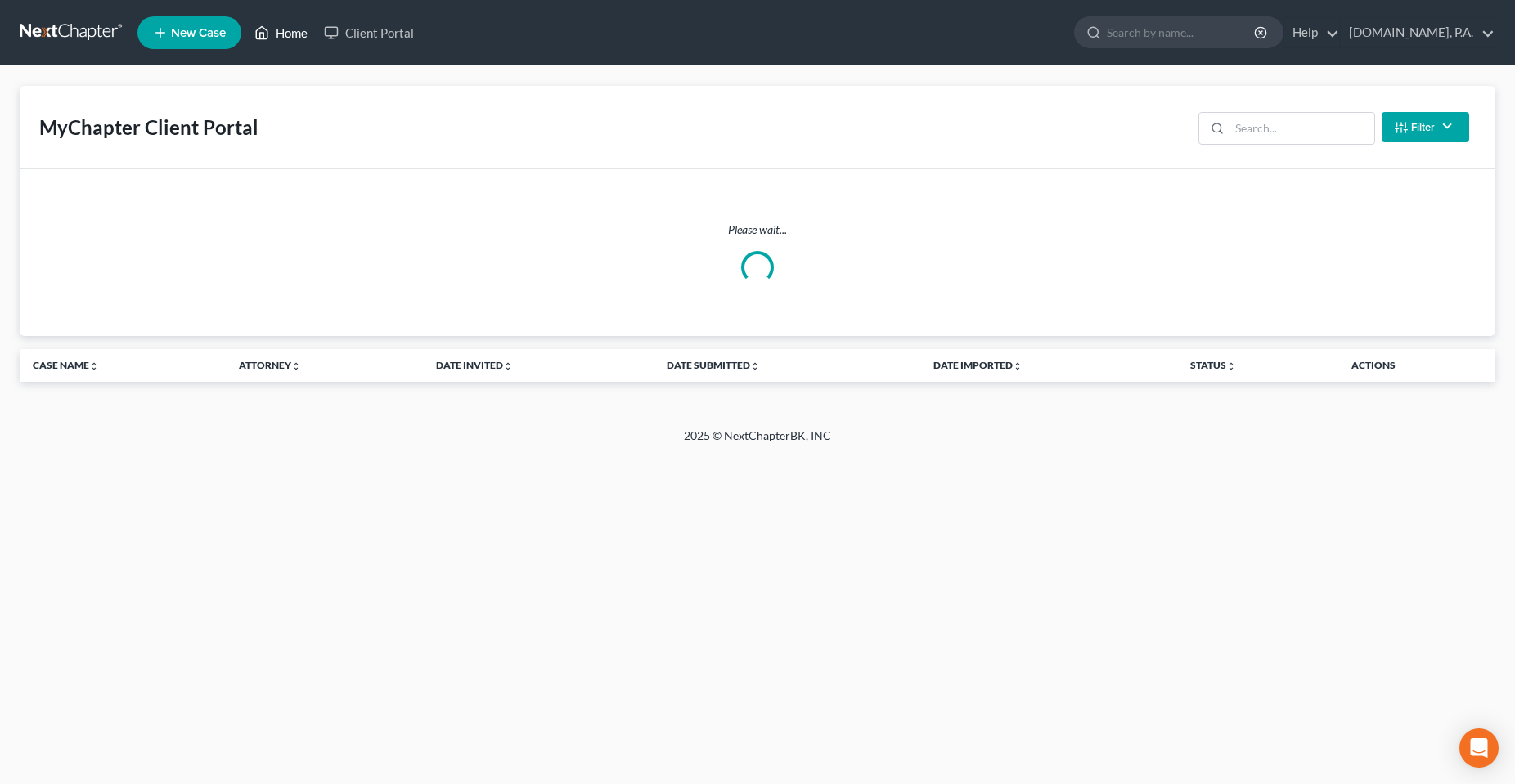
click at [278, 27] on link "Home" at bounding box center [281, 32] width 70 height 29
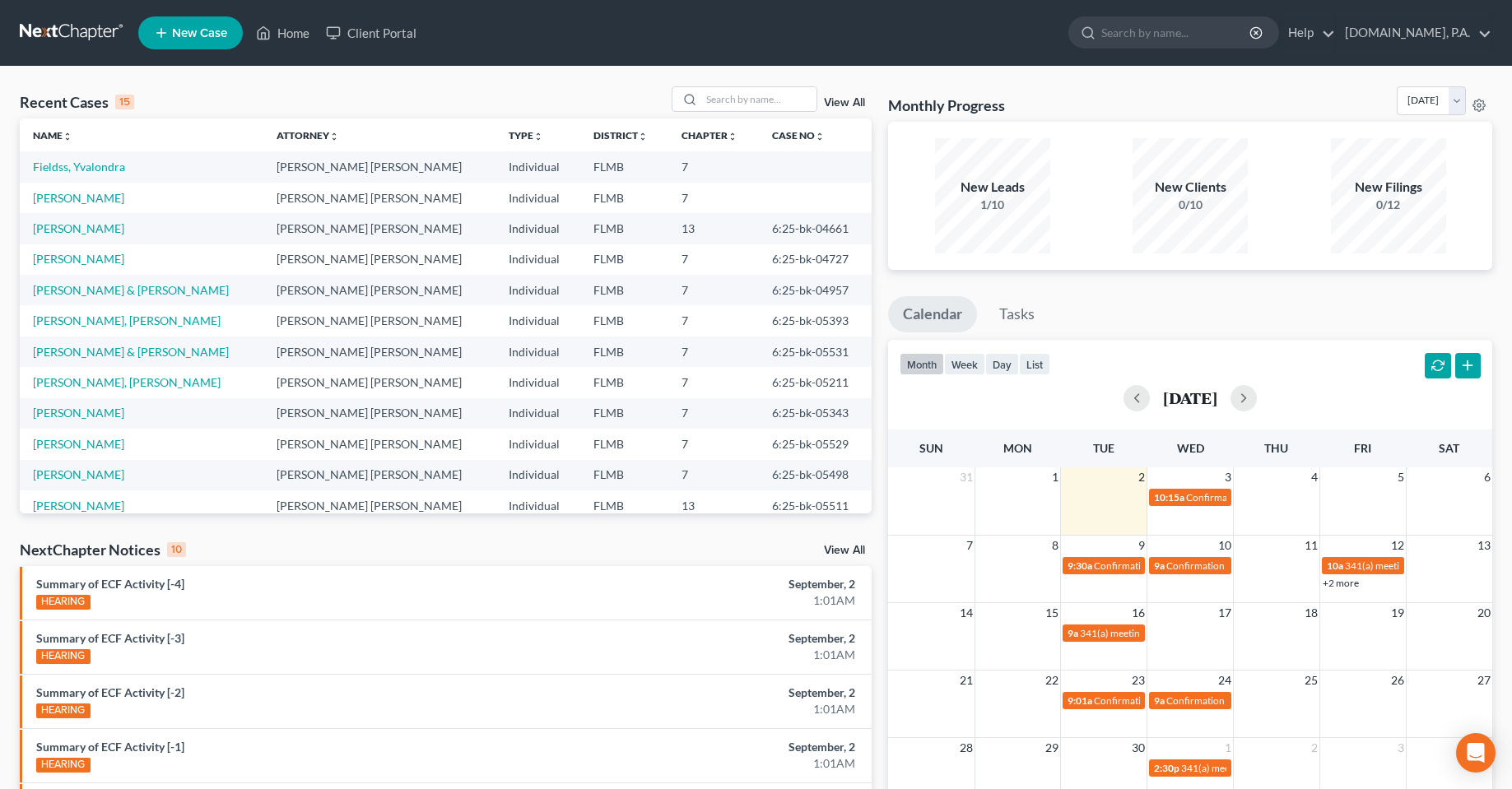
click at [847, 105] on link "View All" at bounding box center [844, 102] width 41 height 12
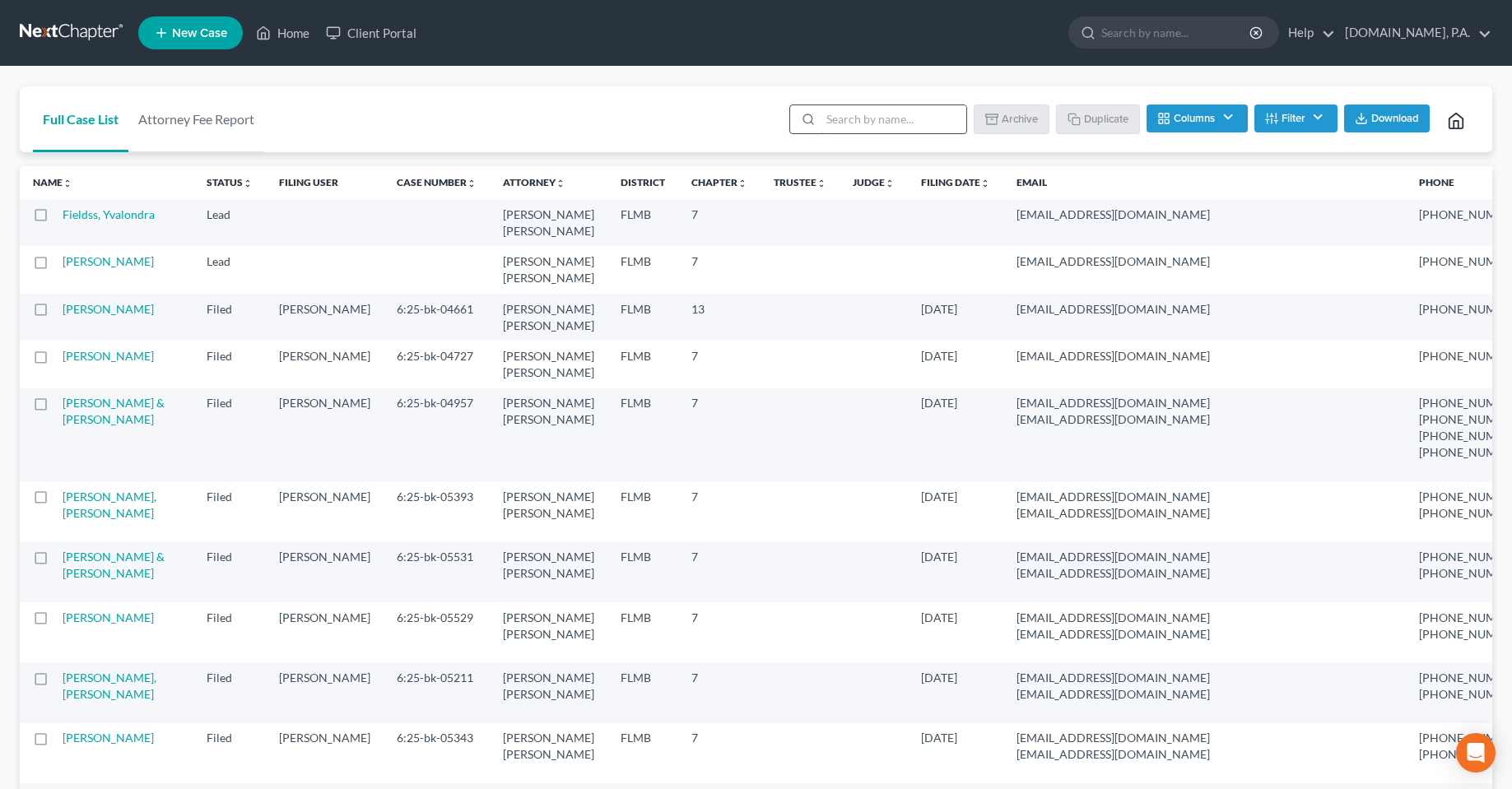
click at [885, 110] on input "search" at bounding box center [894, 118] width 146 height 28
type input "[PERSON_NAME]"
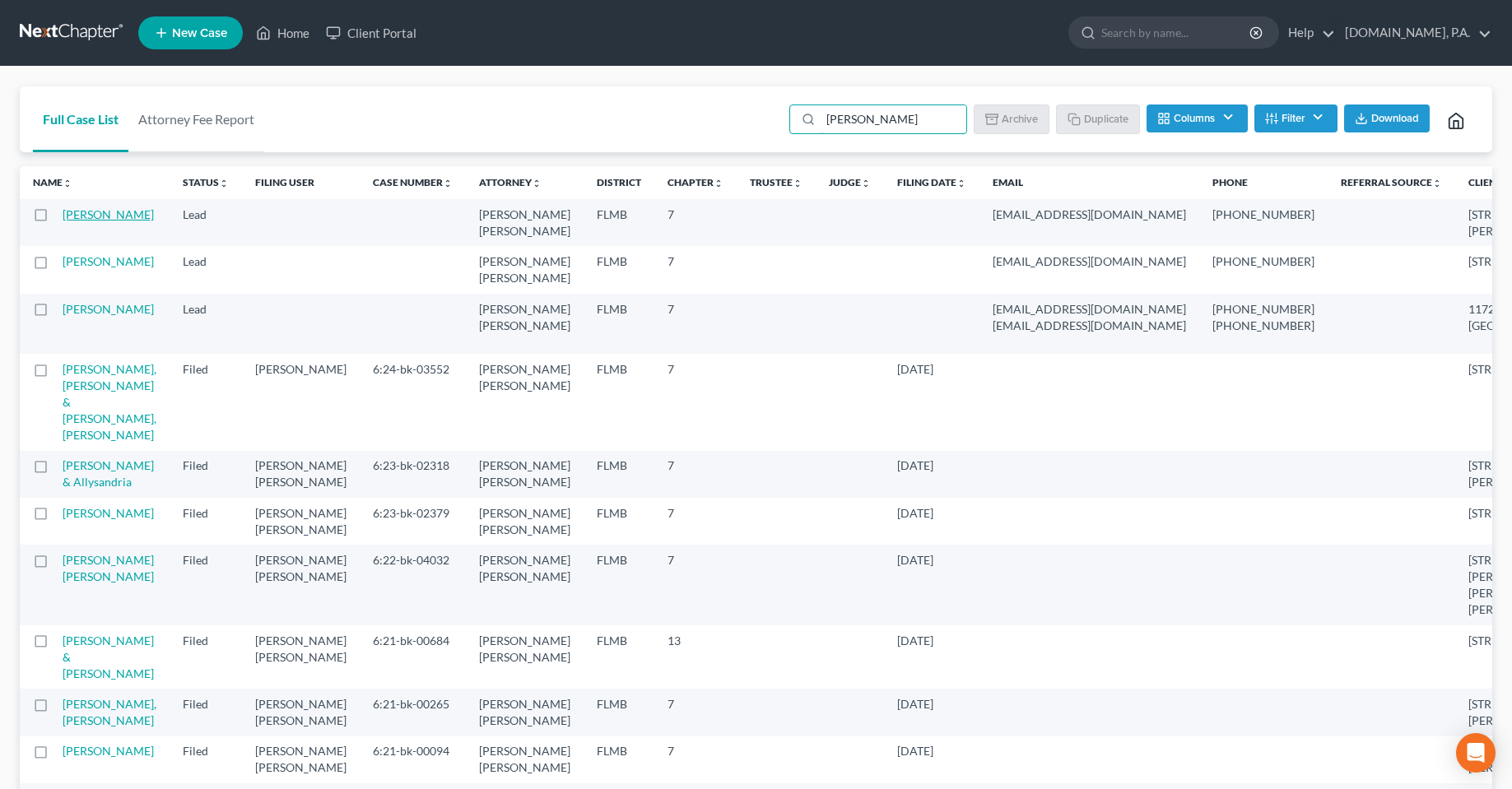
click at [81, 217] on link "[PERSON_NAME]" at bounding box center [108, 215] width 92 height 14
select select "4"
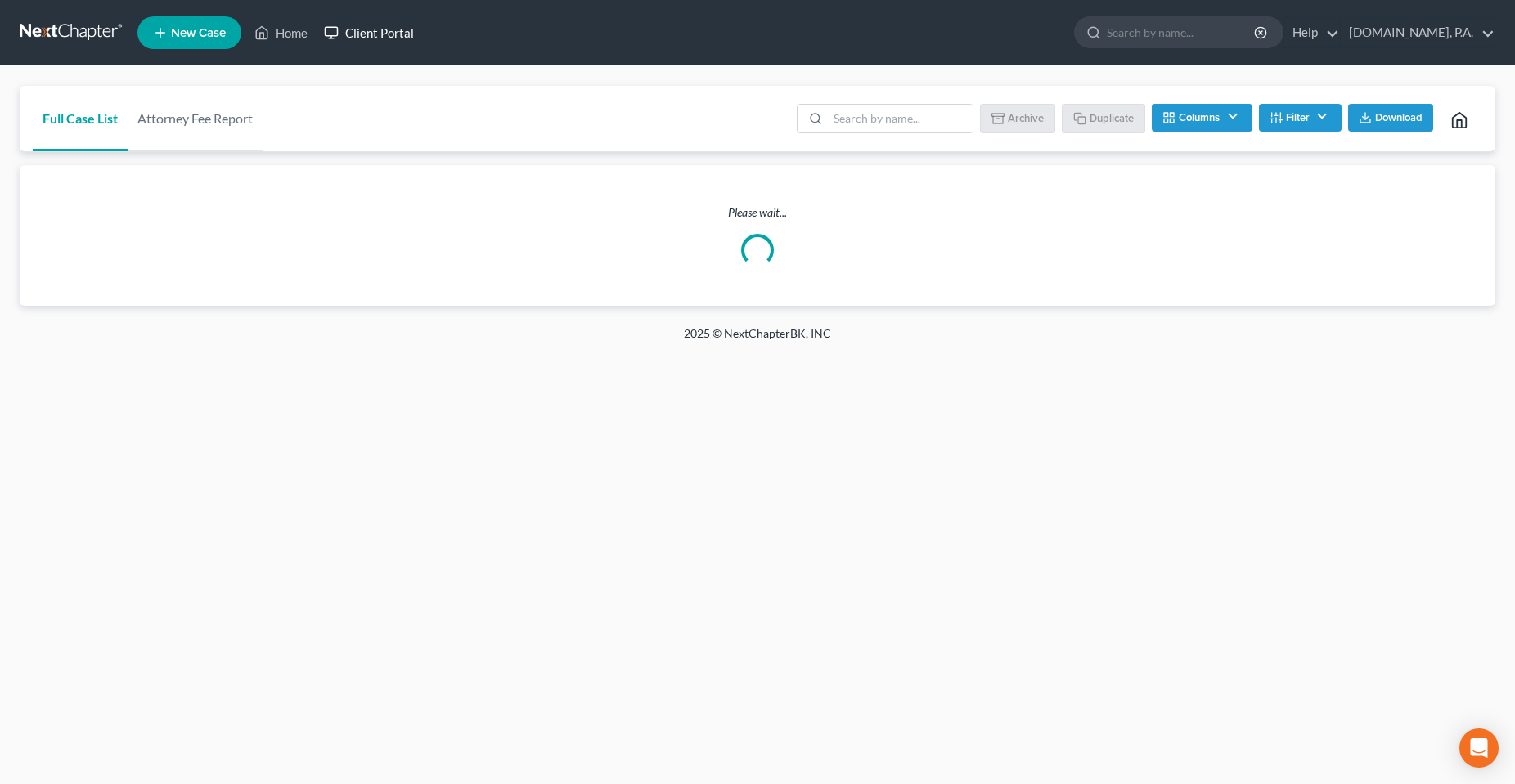
click at [369, 29] on link "Client Portal" at bounding box center [369, 32] width 106 height 29
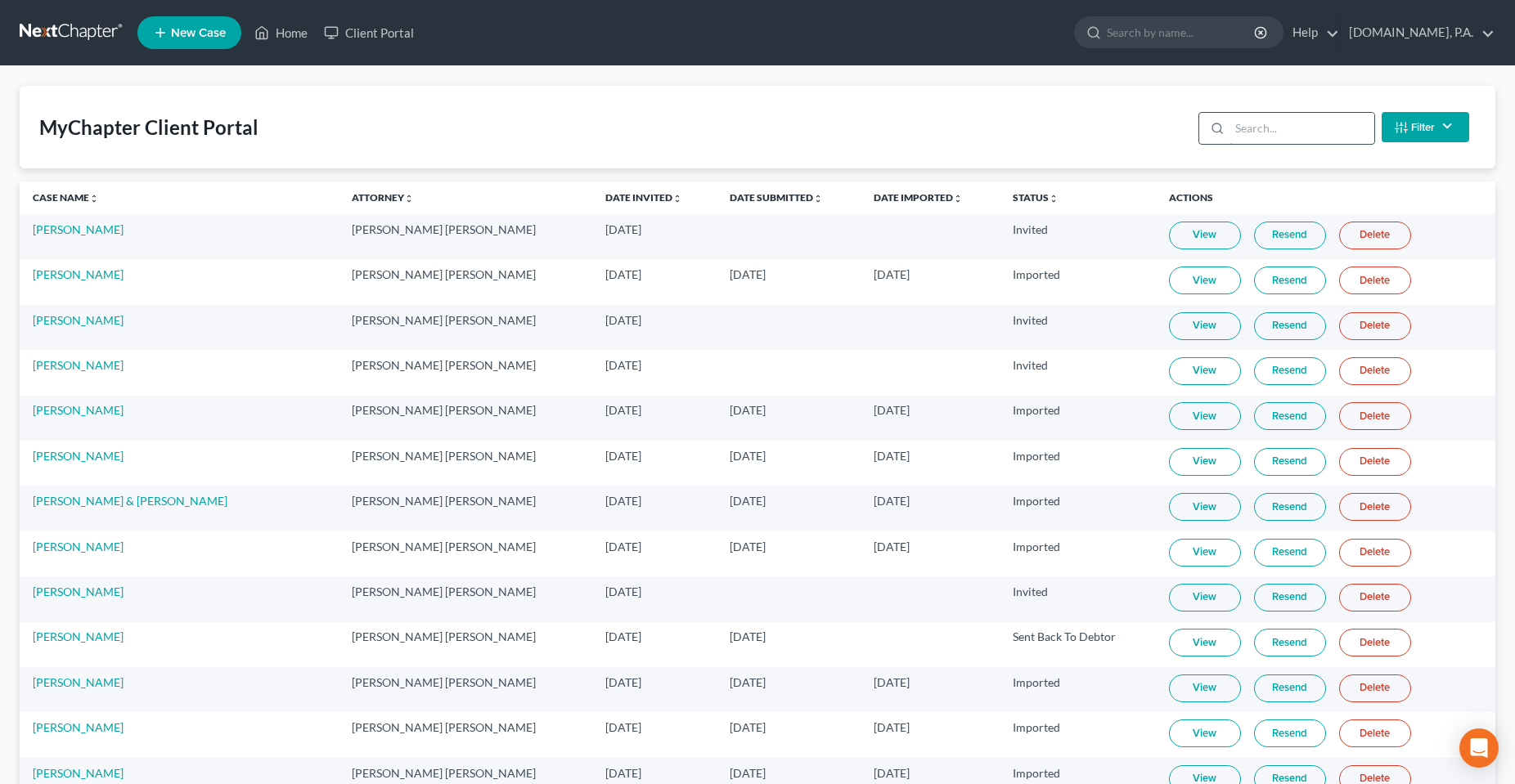
click at [1264, 127] on input "search" at bounding box center [1302, 128] width 145 height 31
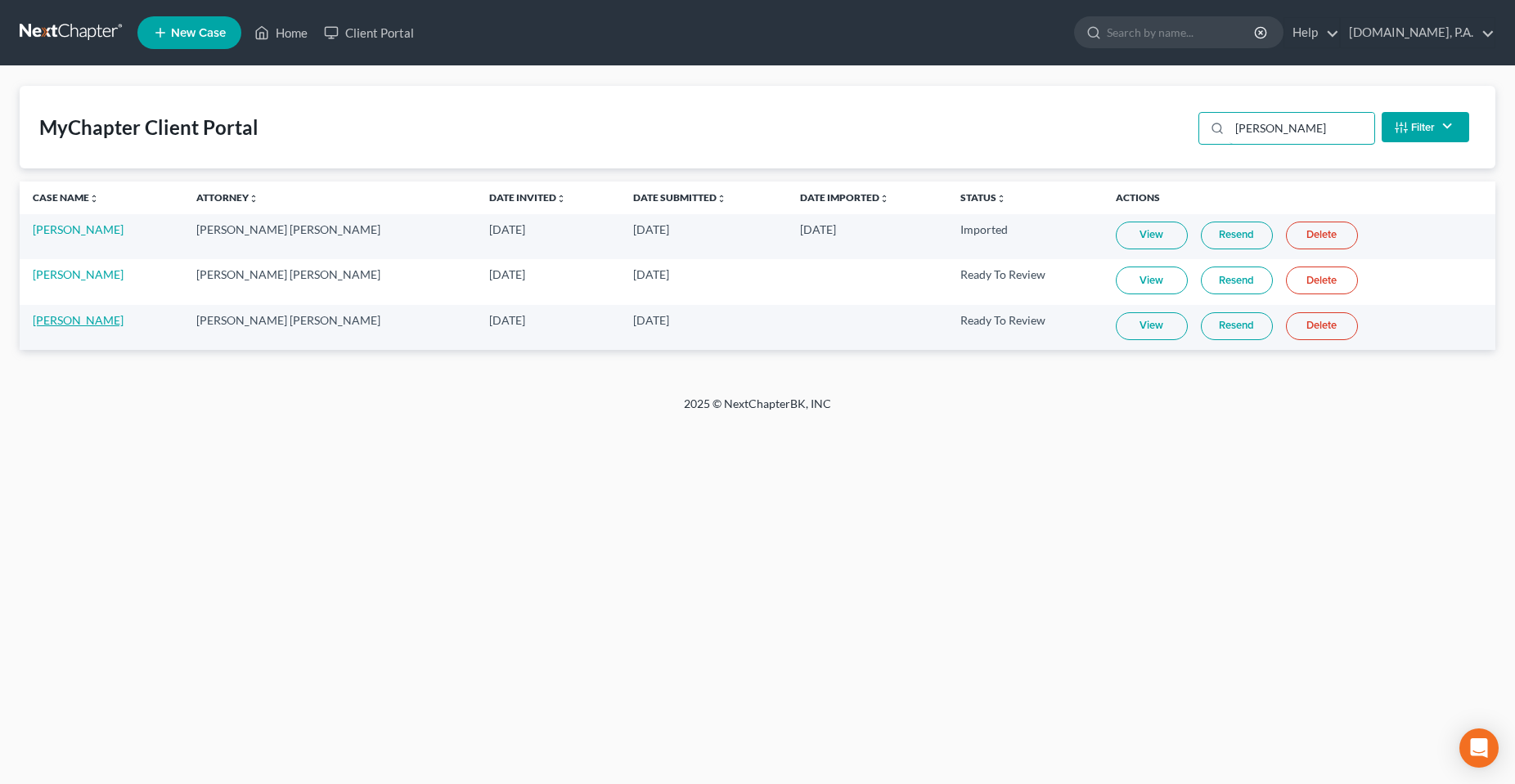
type input "[PERSON_NAME]"
click at [1127, 341] on td "View Resend Delete" at bounding box center [1299, 327] width 393 height 45
click at [1118, 323] on link "View" at bounding box center [1151, 326] width 72 height 27
